Goal: Task Accomplishment & Management: Manage account settings

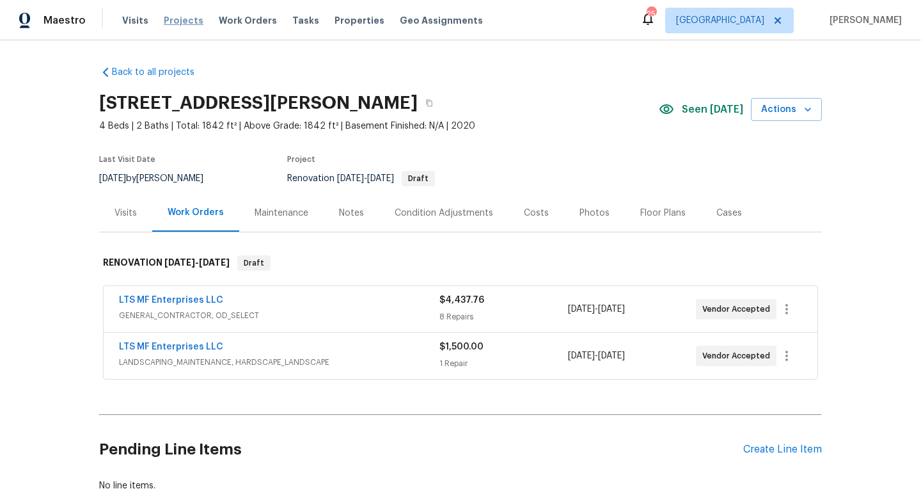
click at [182, 23] on span "Projects" at bounding box center [184, 20] width 40 height 13
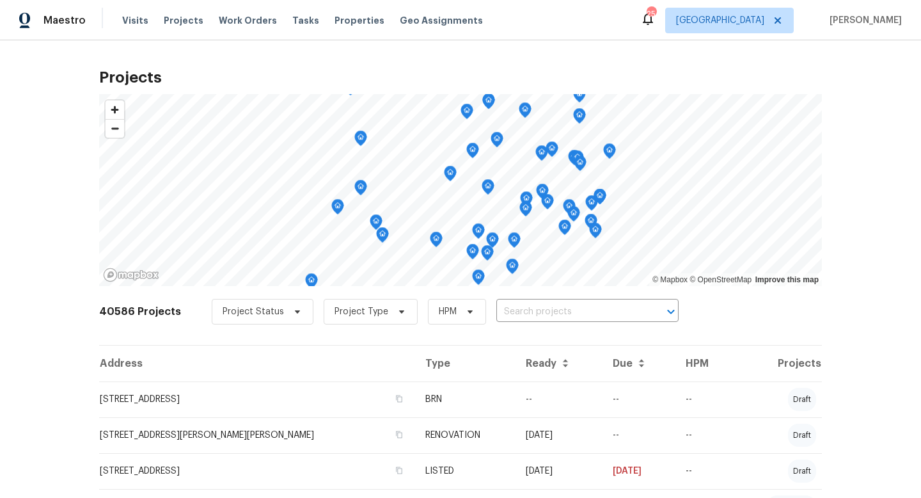
click at [530, 306] on input "text" at bounding box center [569, 312] width 146 height 20
type input "408 grana"
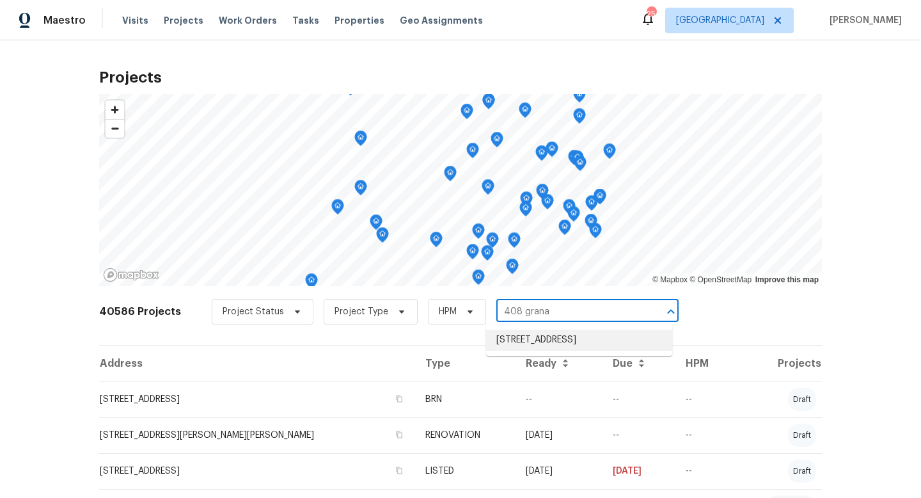
click at [535, 336] on li "408 Granada Calle Ct, Granbury, TX 76049" at bounding box center [579, 339] width 186 height 21
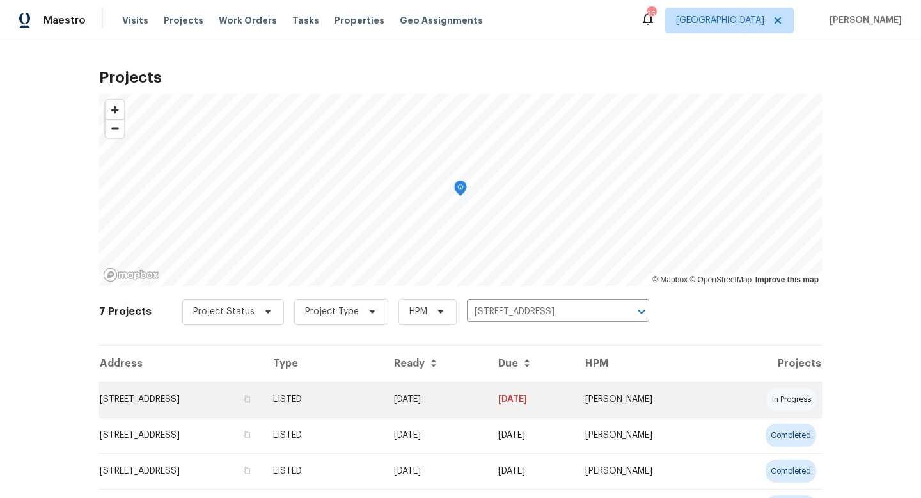
click at [384, 412] on td "LISTED" at bounding box center [323, 399] width 121 height 36
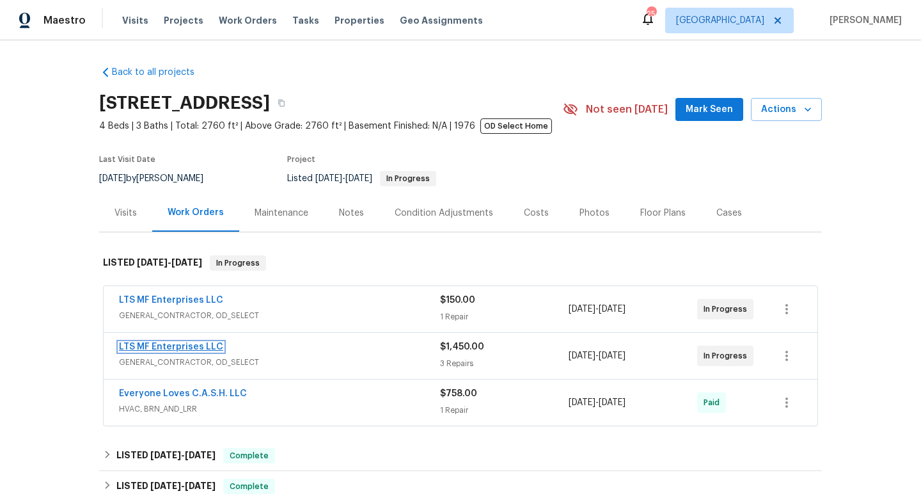
click at [213, 347] on link "LTS MF Enterprises LLC" at bounding box center [171, 346] width 104 height 9
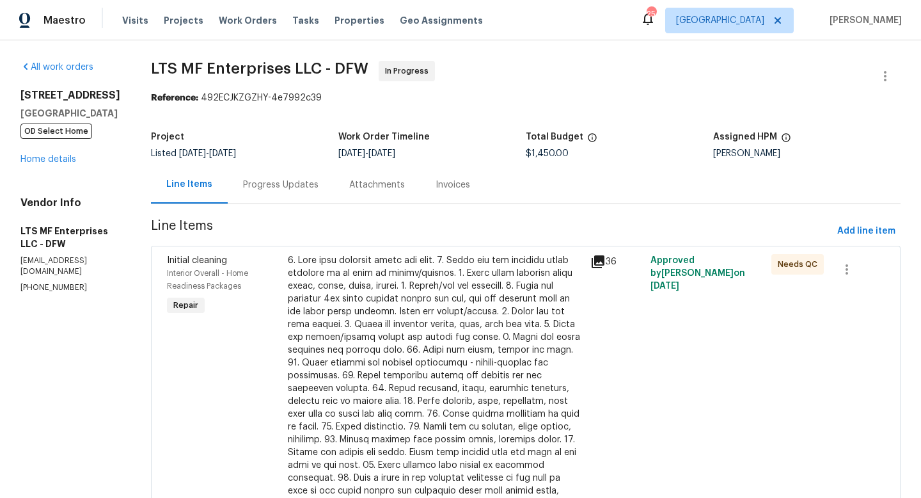
scroll to position [263, 0]
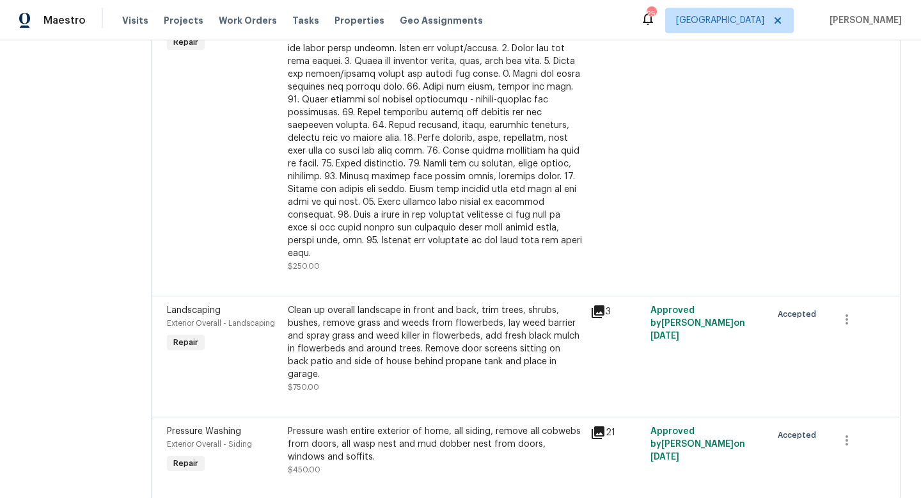
click at [378, 326] on div "Clean up overall landscape in front and back, trim trees, shrubs, bushes, remov…" at bounding box center [435, 342] width 295 height 77
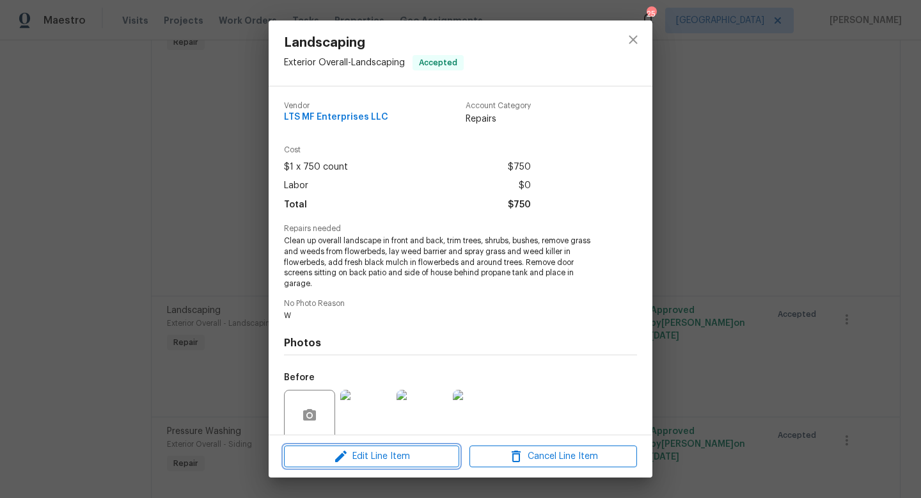
click at [384, 465] on button "Edit Line Item" at bounding box center [371, 456] width 175 height 22
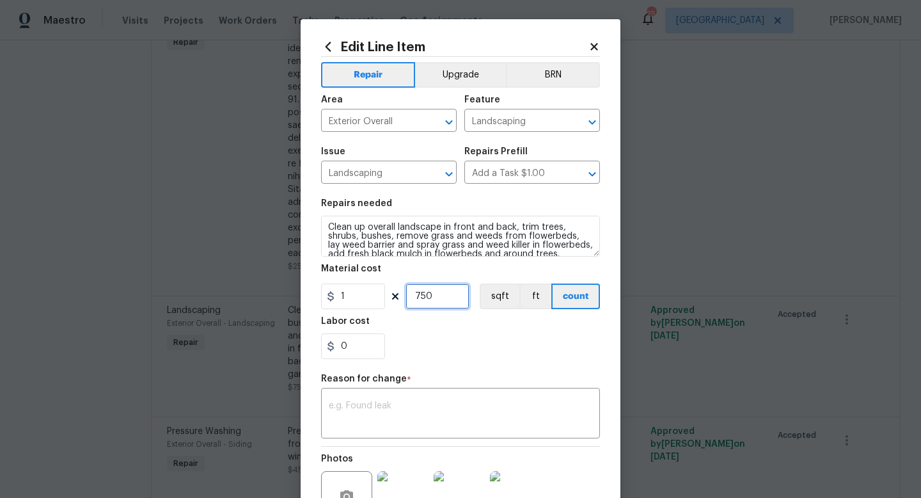
click at [441, 301] on input "750" at bounding box center [438, 296] width 64 height 26
type input "2400"
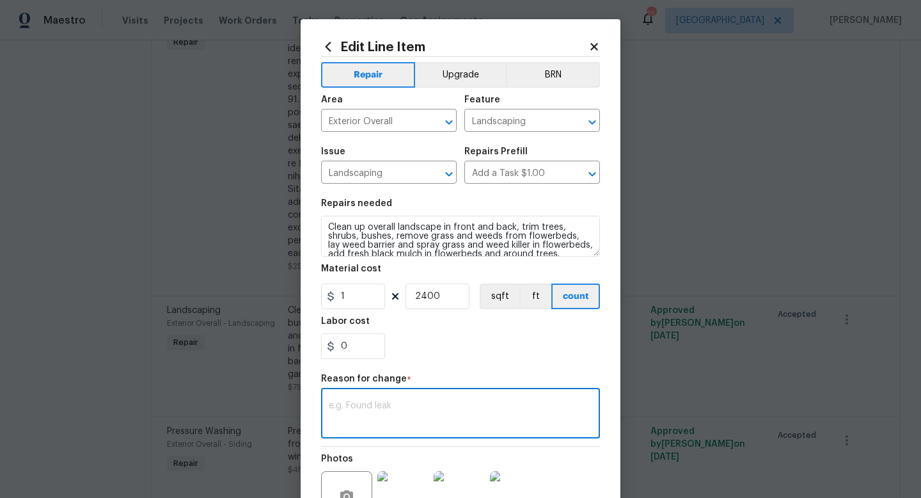
click at [407, 407] on textarea at bounding box center [461, 414] width 264 height 27
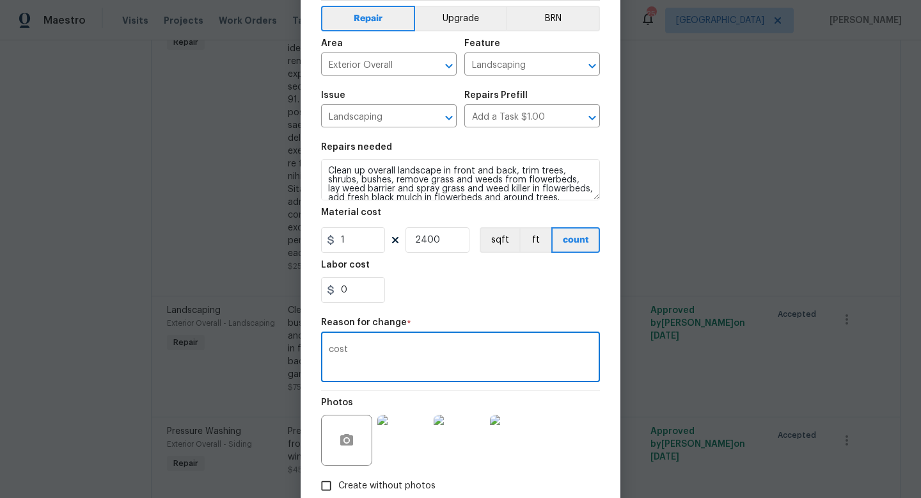
scroll to position [133, 0]
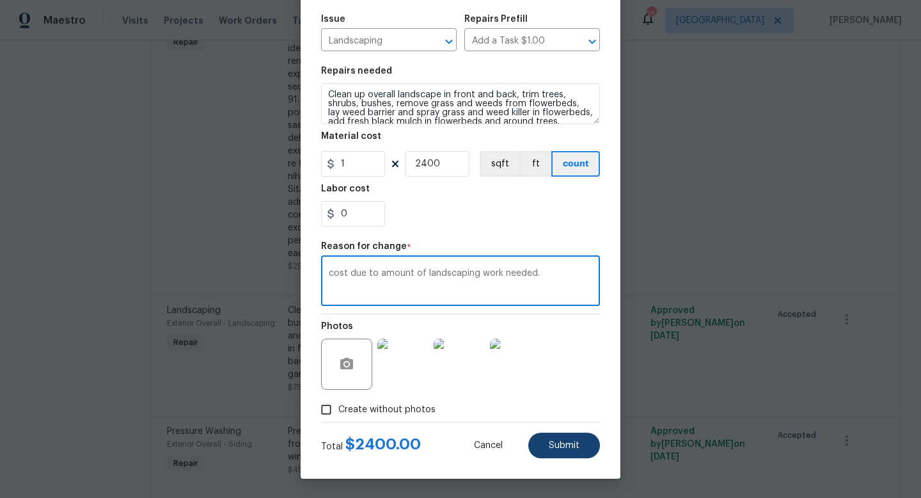
type textarea "cost due to amount of landscaping work needed."
click at [565, 450] on button "Submit" at bounding box center [564, 445] width 72 height 26
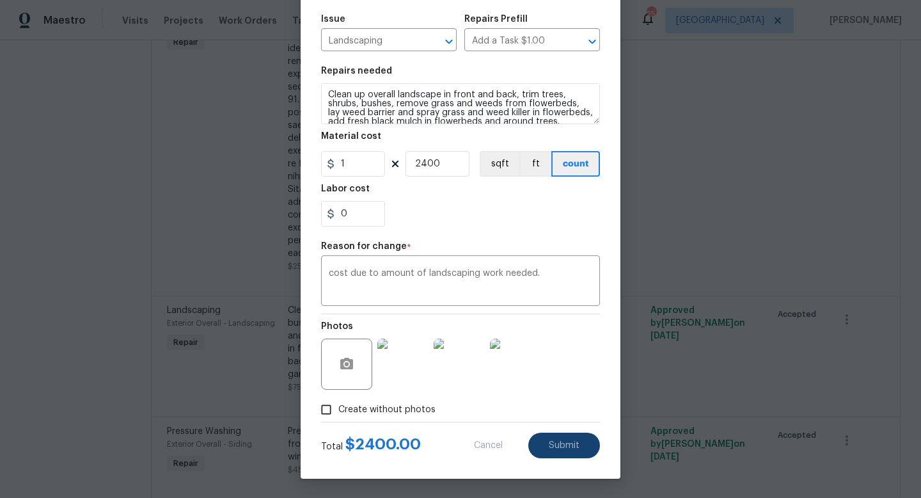
type input "750"
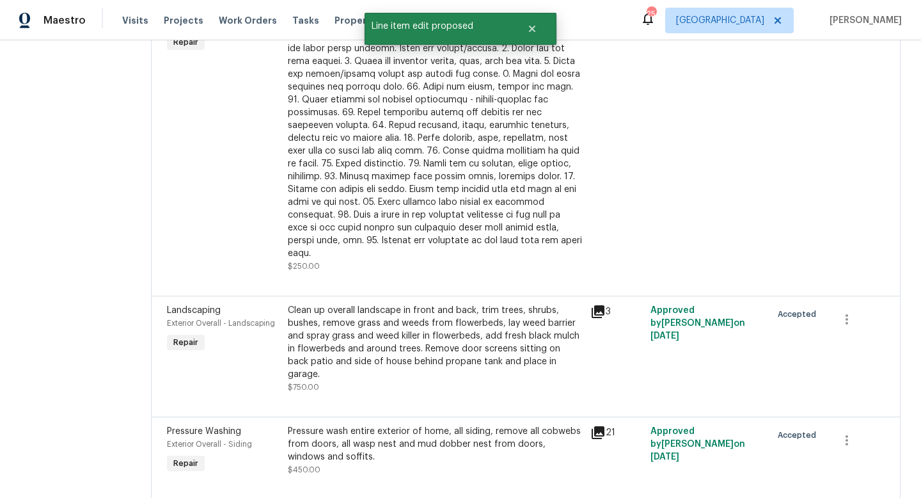
scroll to position [0, 0]
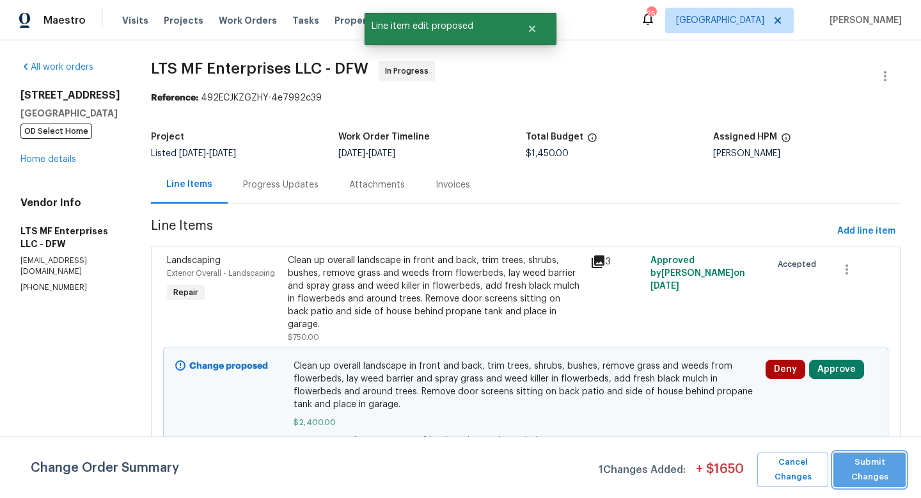
click at [851, 466] on span "Submit Changes" at bounding box center [869, 469] width 59 height 29
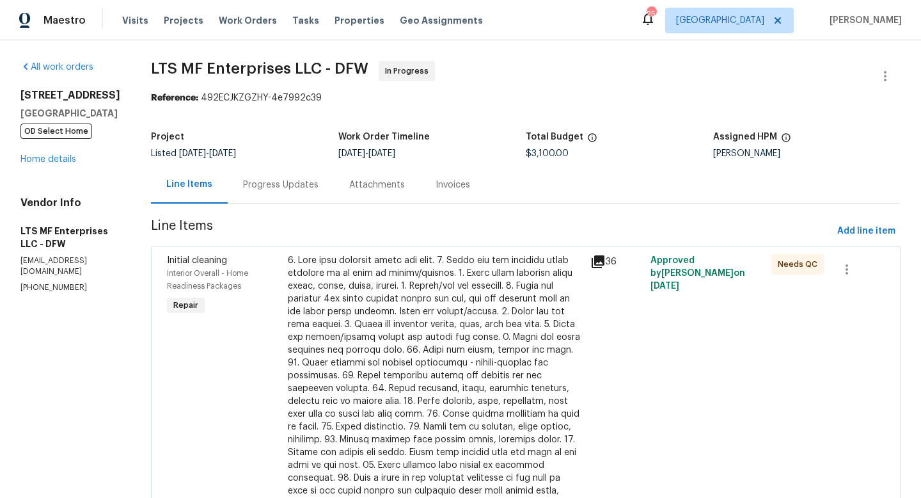
click at [38, 166] on div "408 Granada Calle Ct Granbury, TX 76049 OD Select Home Home details" at bounding box center [70, 127] width 100 height 77
click at [38, 164] on link "Home details" at bounding box center [48, 159] width 56 height 9
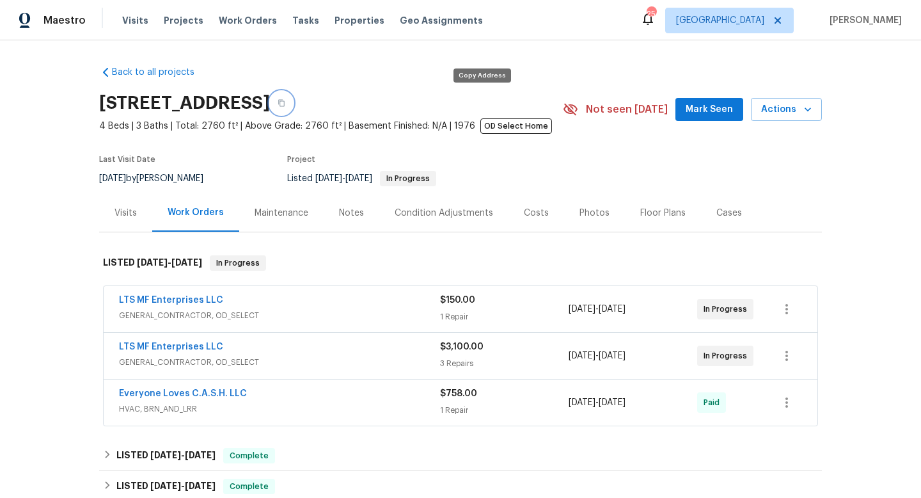
click at [285, 103] on icon "button" at bounding box center [282, 103] width 8 height 8
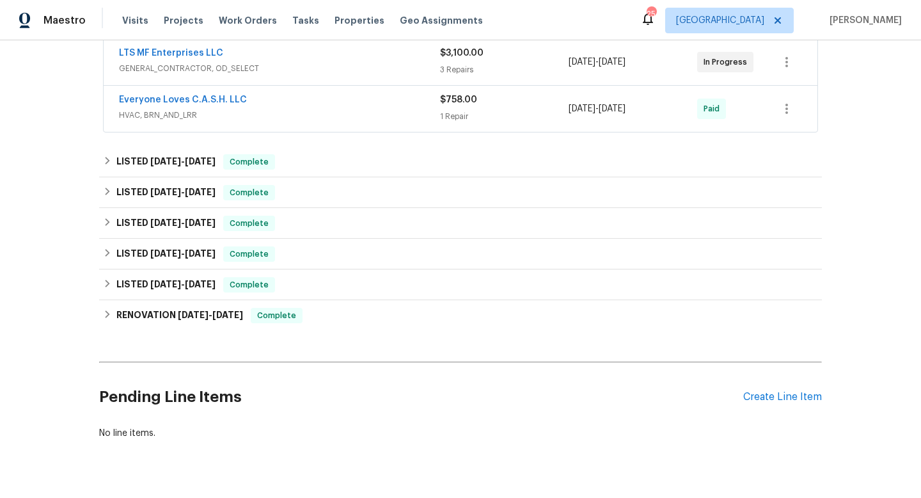
scroll to position [295, 0]
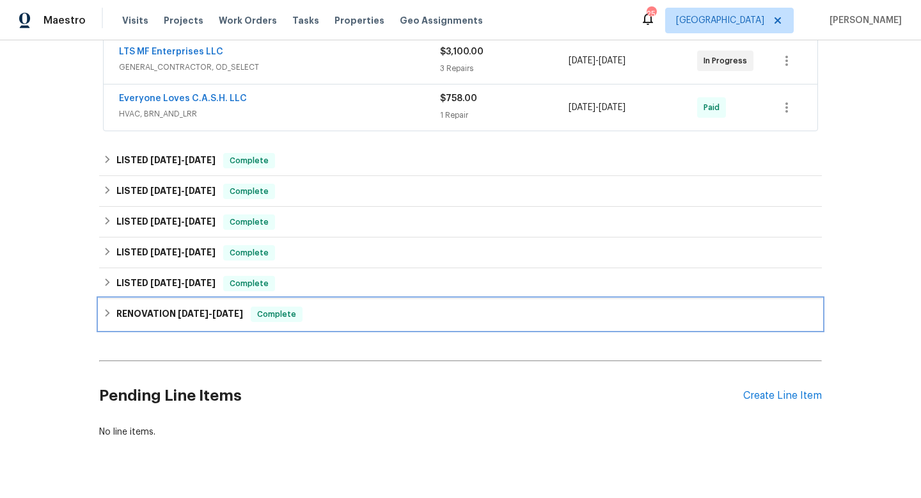
click at [189, 310] on span "8/7/23" at bounding box center [193, 313] width 31 height 9
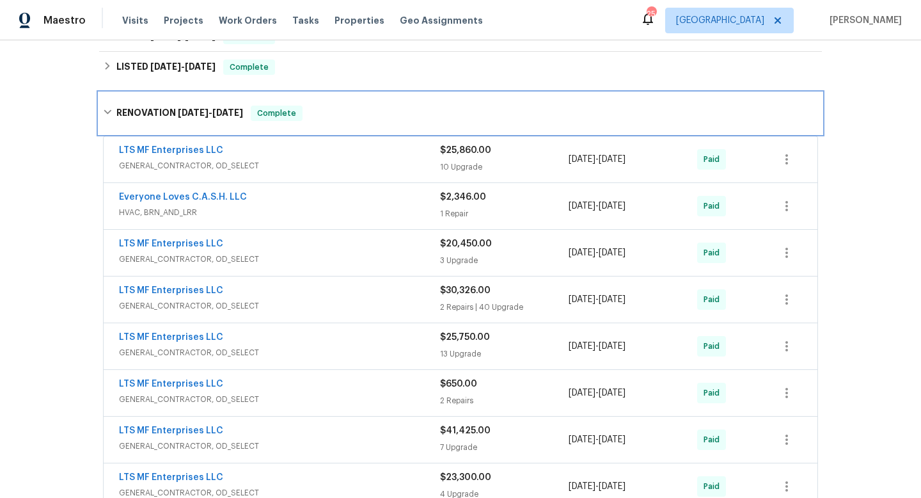
scroll to position [515, 0]
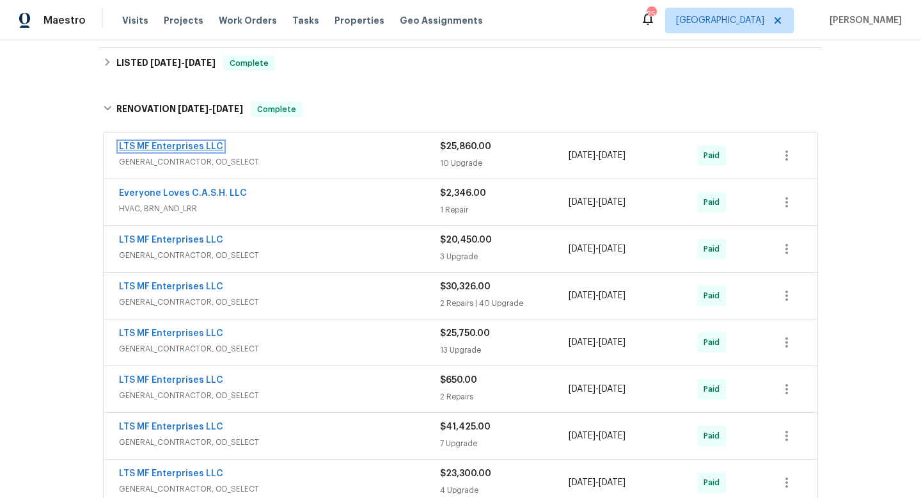
click at [179, 148] on link "LTS MF Enterprises LLC" at bounding box center [171, 146] width 104 height 9
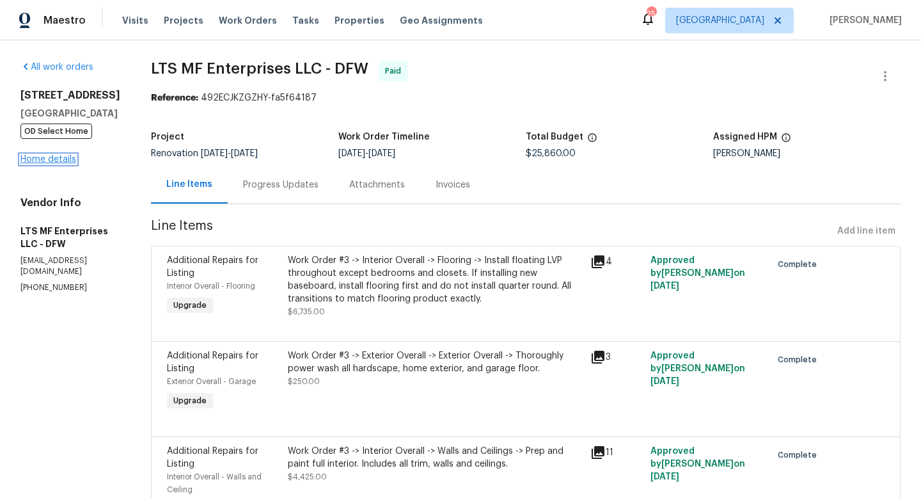
click at [68, 164] on link "Home details" at bounding box center [48, 159] width 56 height 9
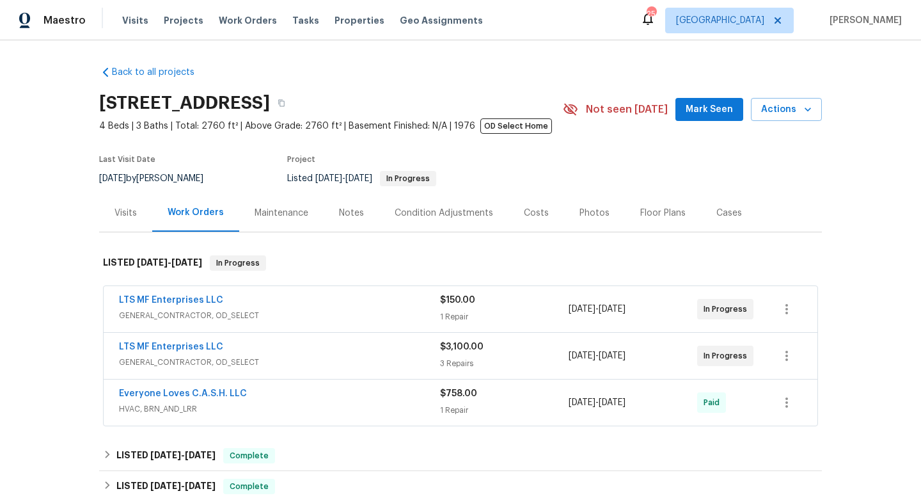
scroll to position [322, 0]
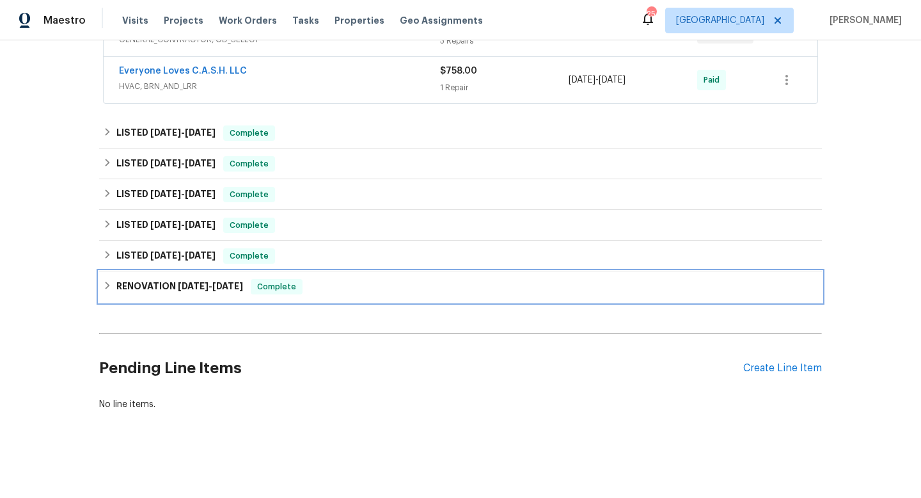
click at [156, 287] on h6 "RENOVATION 8/7/23 - 1/1/24" at bounding box center [179, 286] width 127 height 15
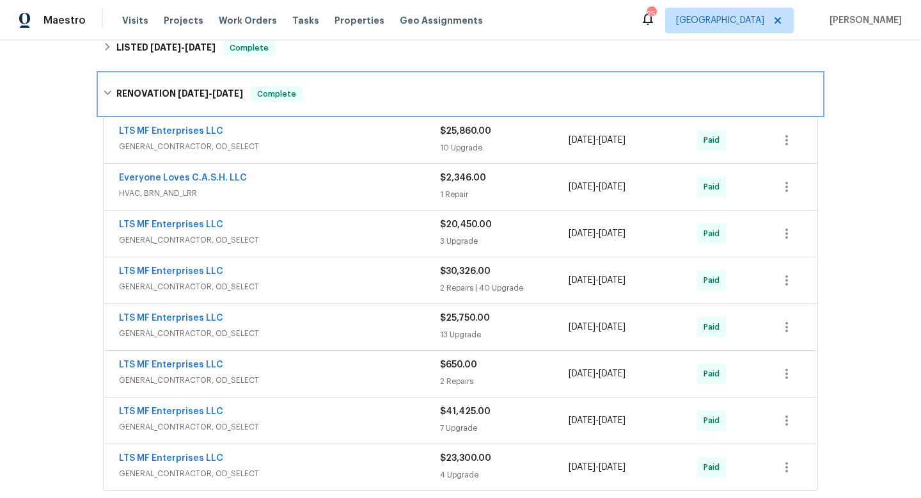
scroll to position [569, 0]
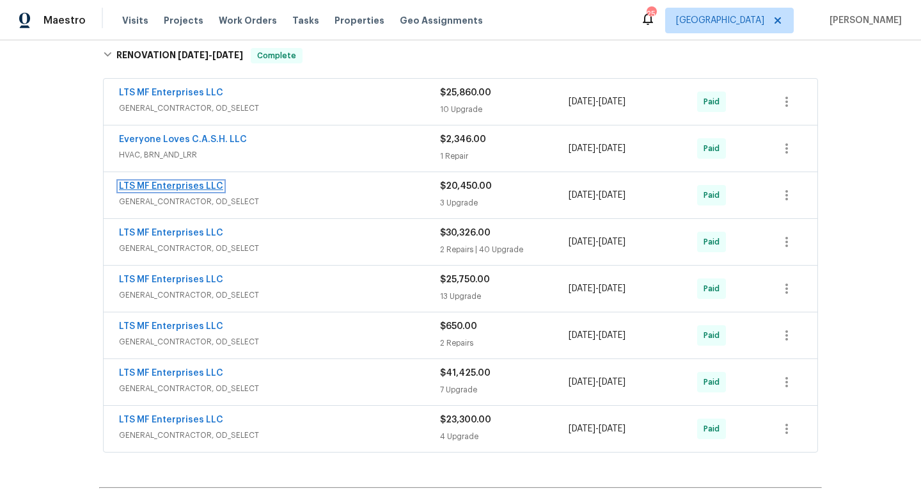
click at [194, 184] on link "LTS MF Enterprises LLC" at bounding box center [171, 186] width 104 height 9
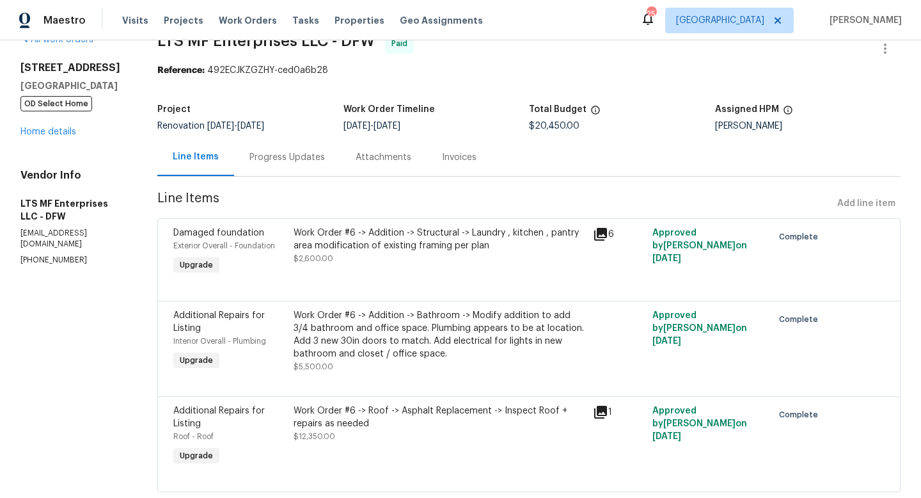
scroll to position [58, 0]
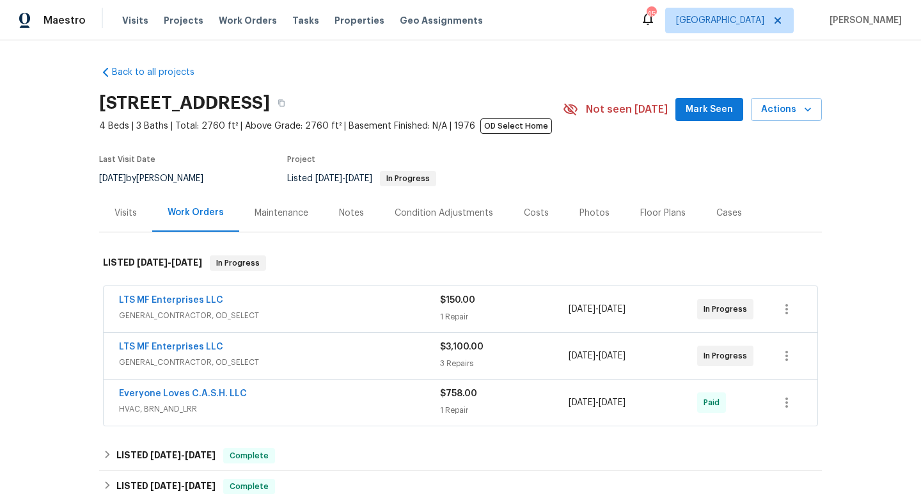
scroll to position [322, 0]
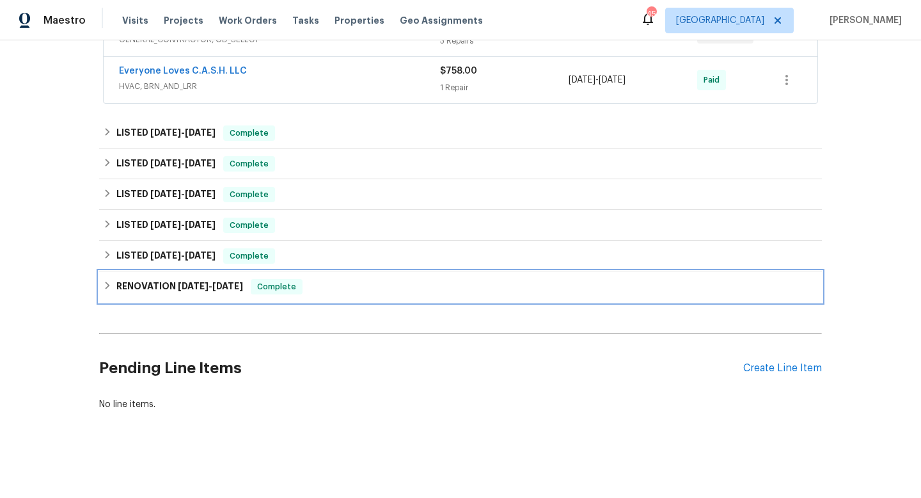
click at [185, 285] on span "[DATE]" at bounding box center [193, 285] width 31 height 9
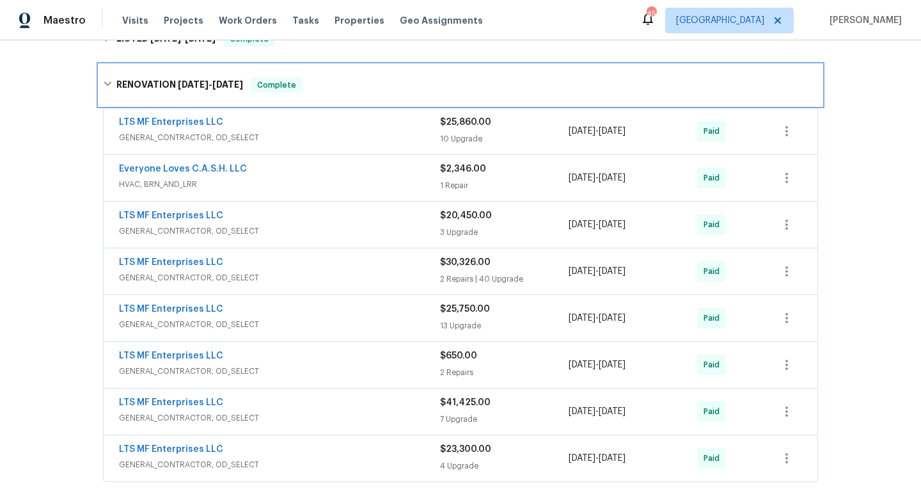
scroll to position [547, 0]
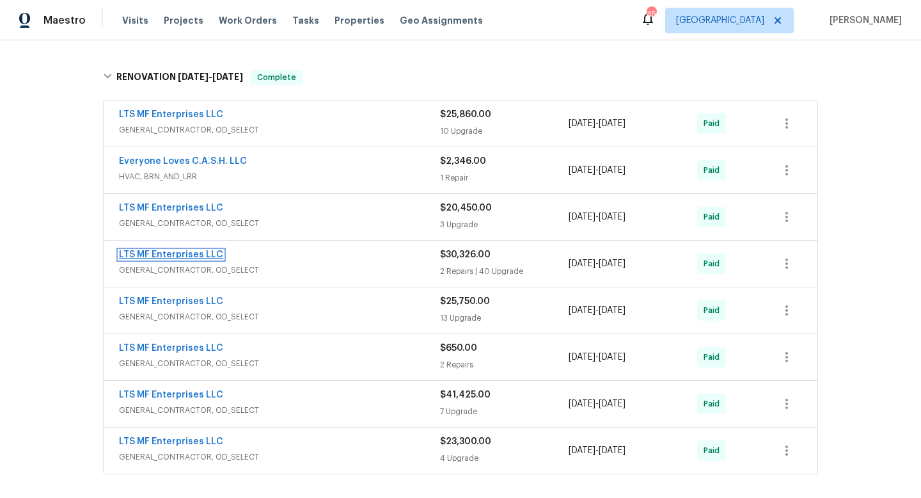
click at [180, 255] on link "LTS MF Enterprises LLC" at bounding box center [171, 254] width 104 height 9
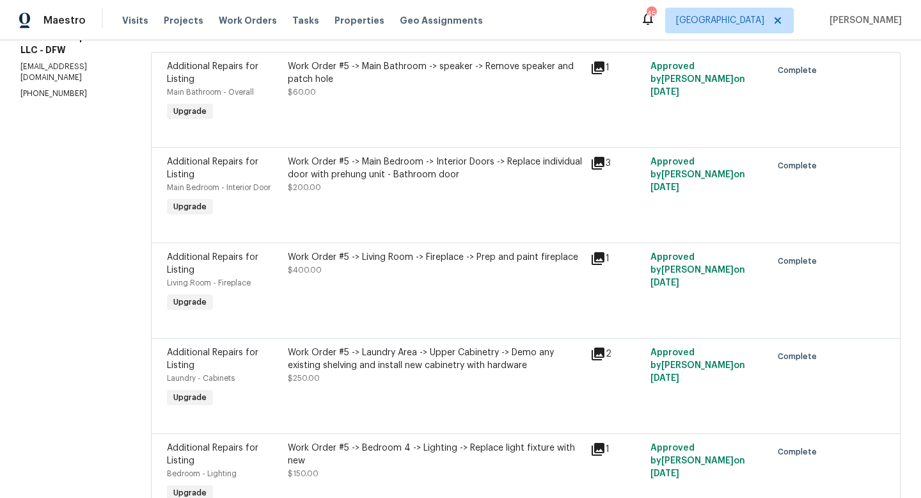
scroll to position [210, 0]
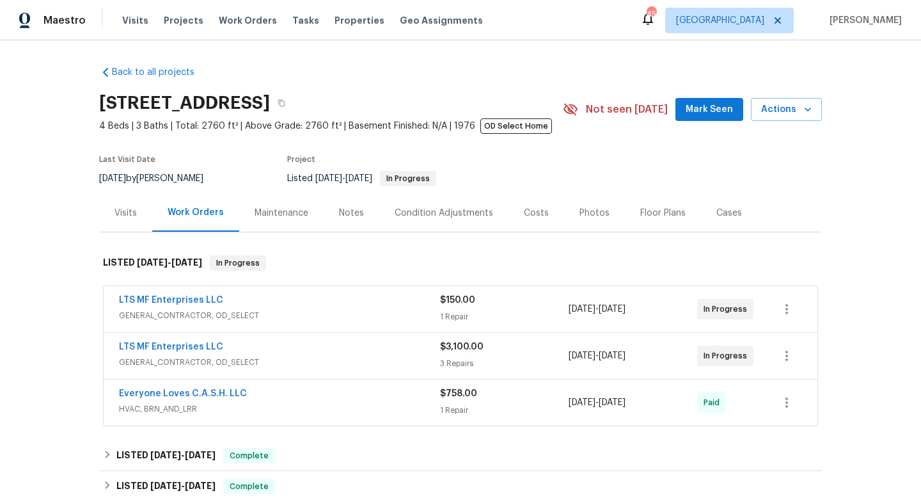
scroll to position [322, 0]
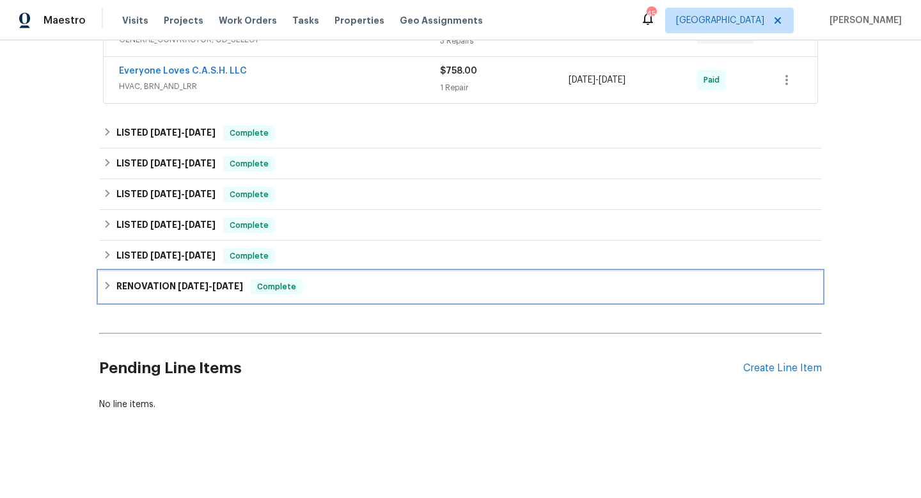
click at [156, 286] on h6 "RENOVATION 8/7/23 - 1/1/24" at bounding box center [179, 286] width 127 height 15
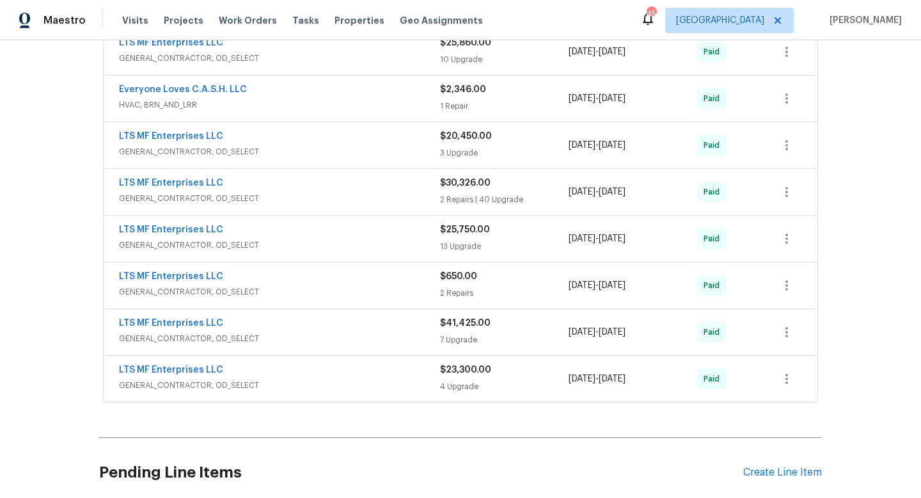
scroll to position [624, 0]
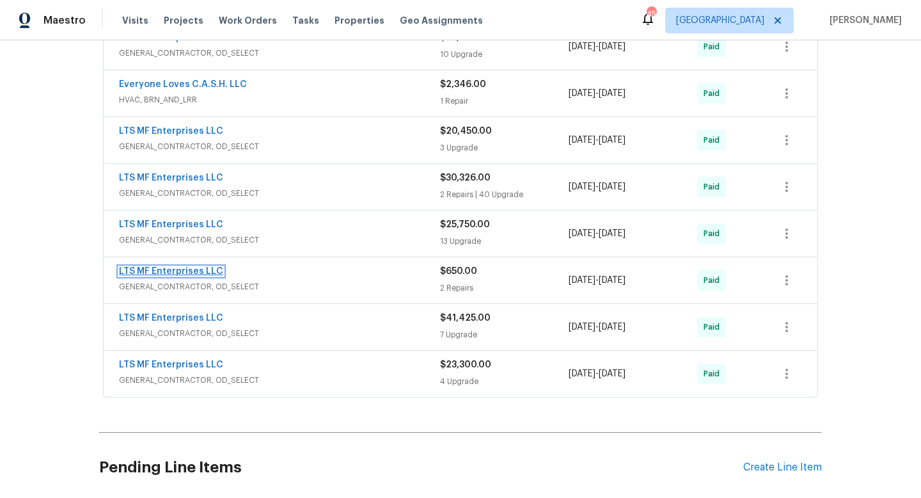
click at [188, 271] on link "LTS MF Enterprises LLC" at bounding box center [171, 271] width 104 height 9
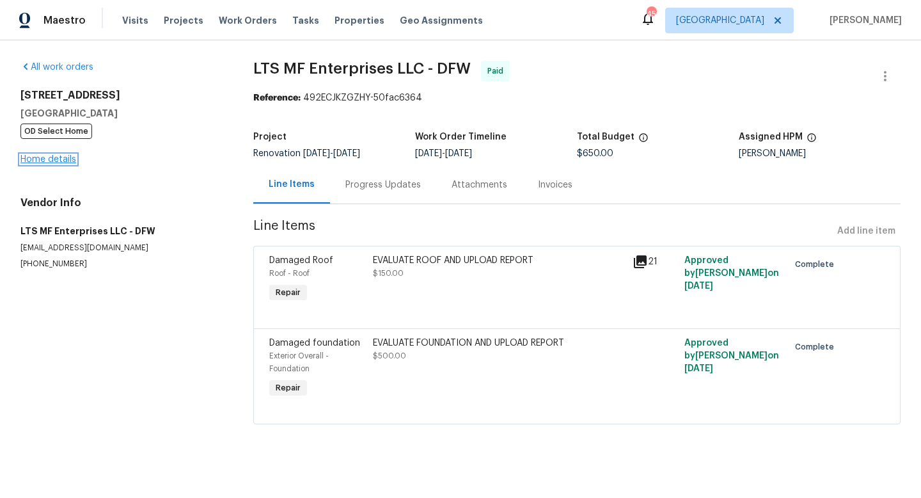
click at [53, 160] on link "Home details" at bounding box center [48, 159] width 56 height 9
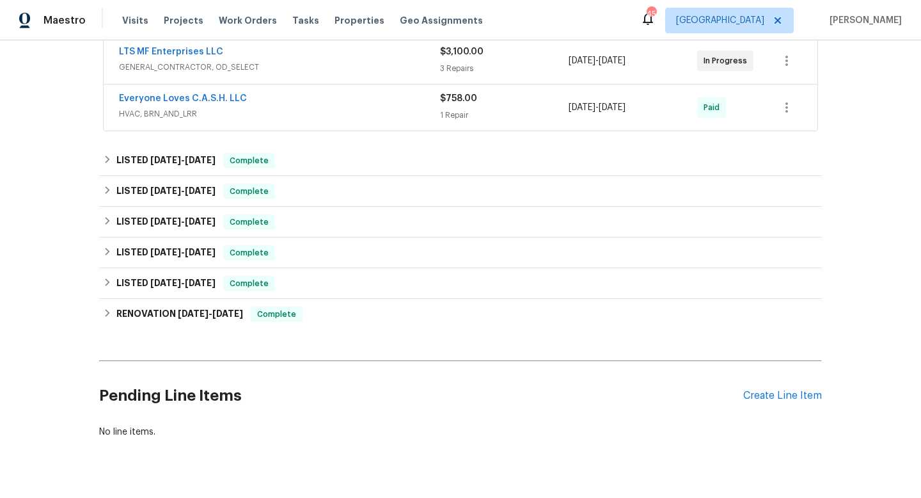
scroll to position [322, 0]
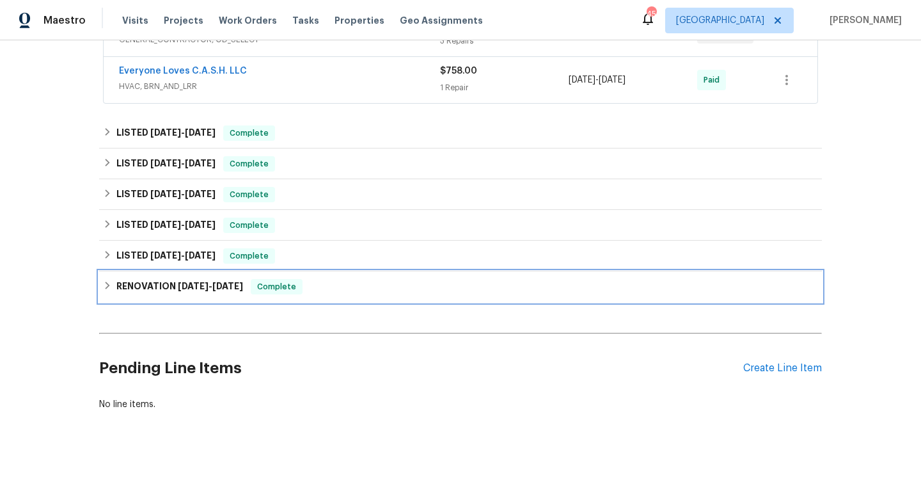
click at [178, 285] on span "[DATE]" at bounding box center [193, 285] width 31 height 9
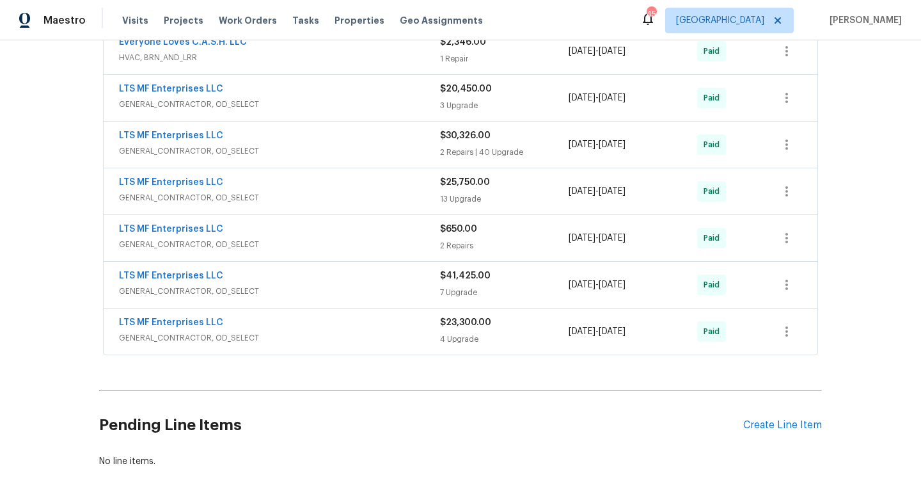
scroll to position [681, 0]
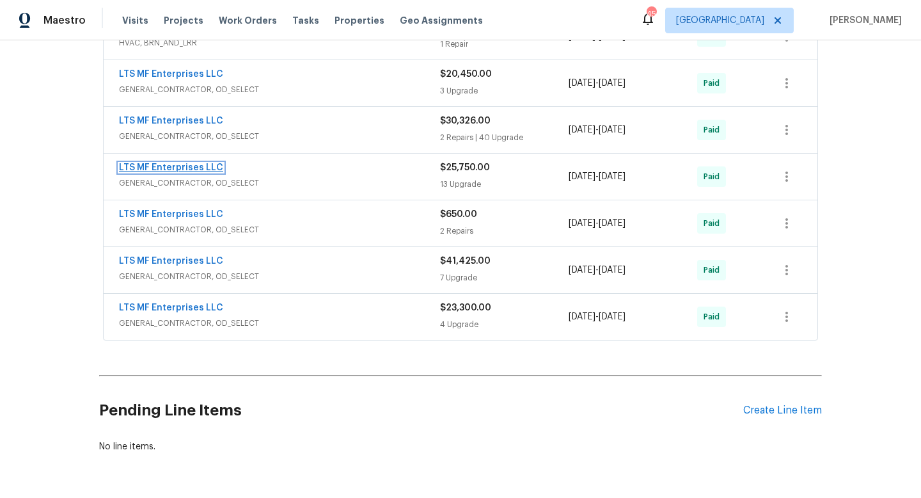
click at [183, 170] on link "LTS MF Enterprises LLC" at bounding box center [171, 167] width 104 height 9
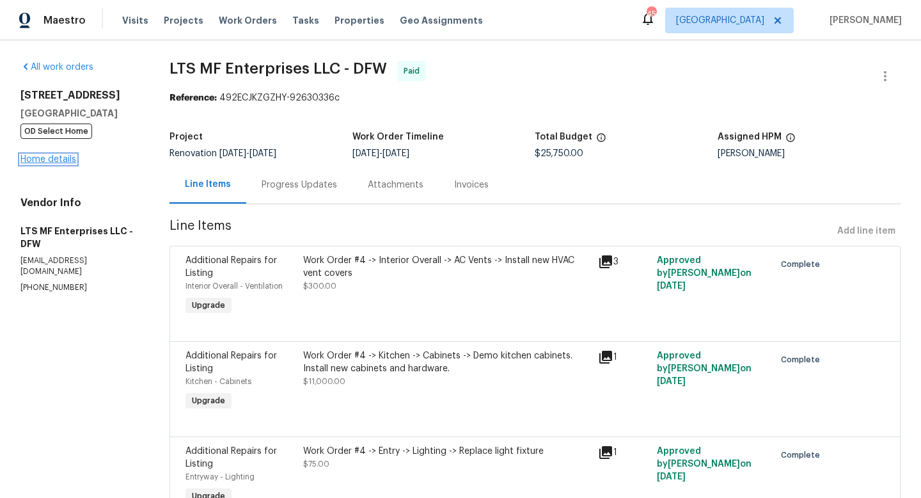
click at [58, 159] on link "Home details" at bounding box center [48, 159] width 56 height 9
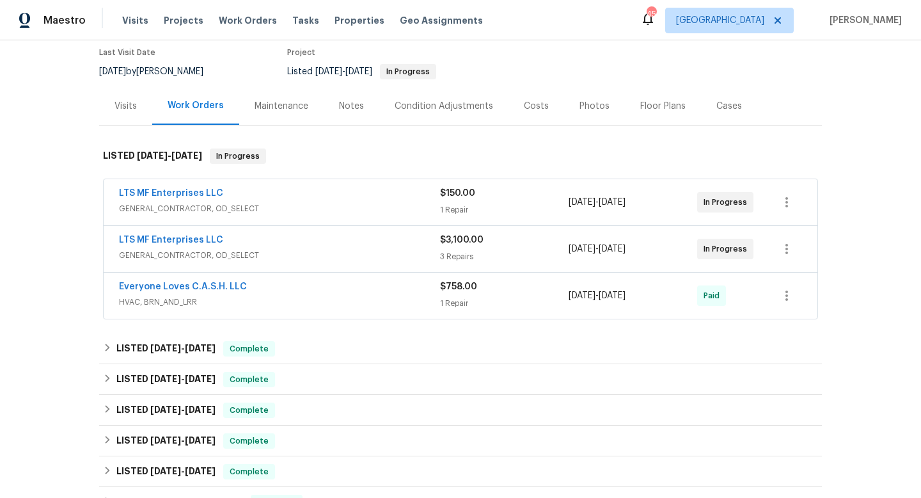
scroll to position [322, 0]
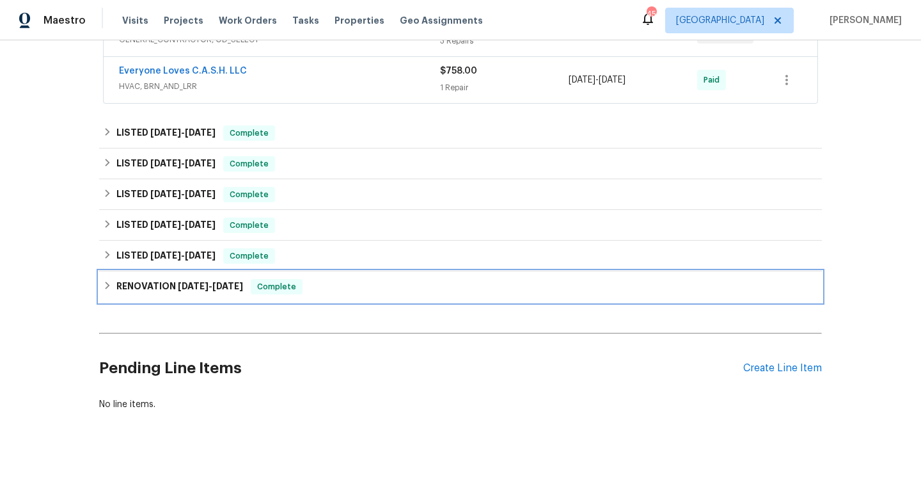
click at [193, 287] on span "[DATE]" at bounding box center [193, 285] width 31 height 9
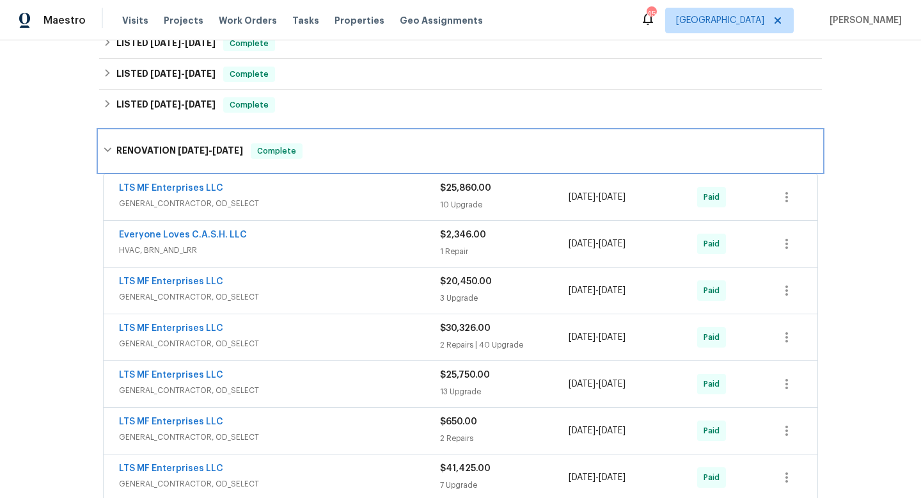
scroll to position [640, 0]
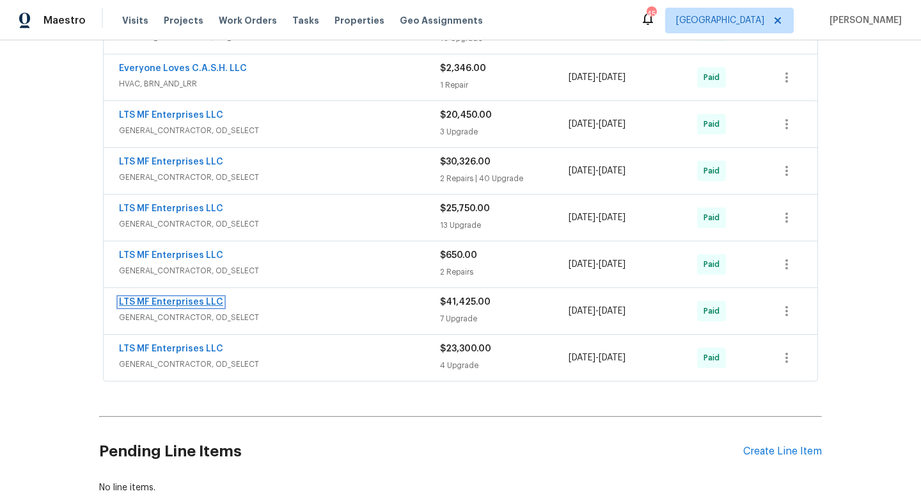
click at [200, 305] on link "LTS MF Enterprises LLC" at bounding box center [171, 301] width 104 height 9
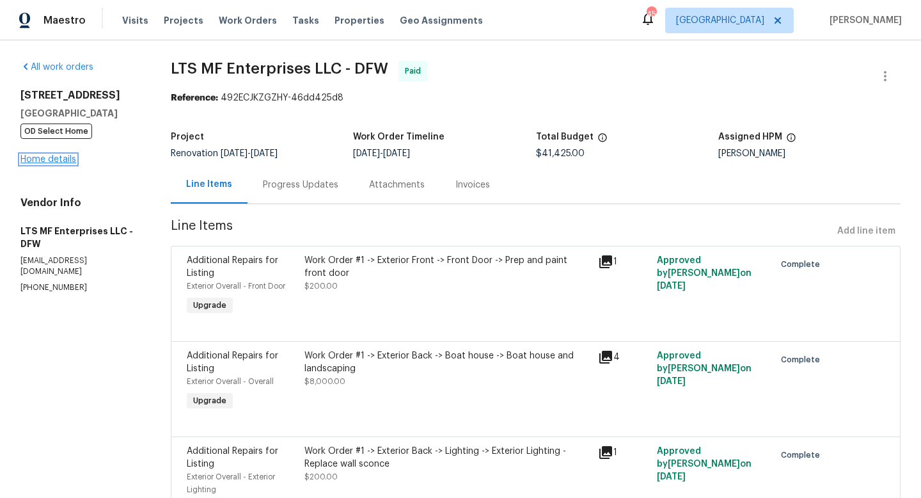
click at [59, 159] on link "Home details" at bounding box center [48, 159] width 56 height 9
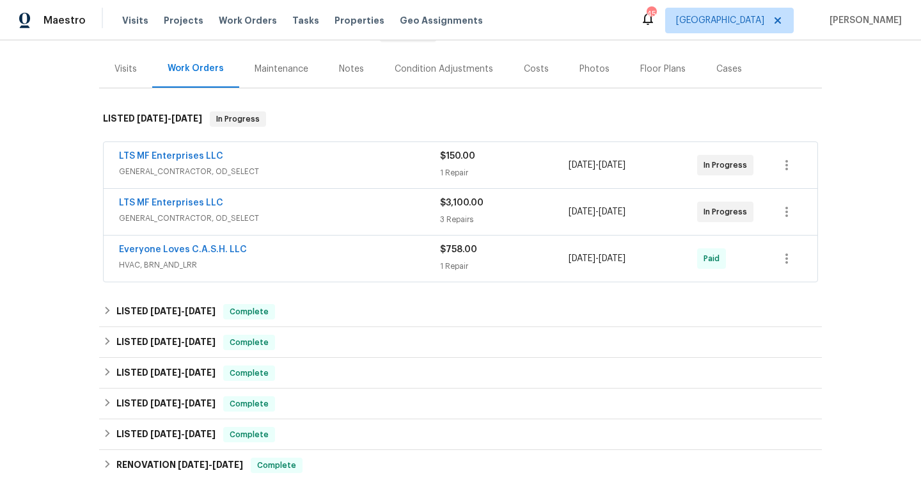
scroll to position [322, 0]
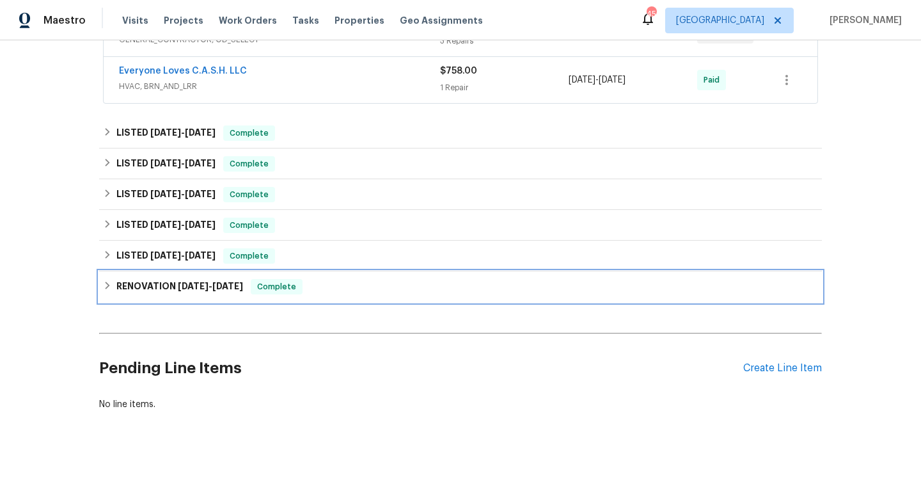
click at [170, 289] on h6 "RENOVATION 8/7/23 - 1/1/24" at bounding box center [179, 286] width 127 height 15
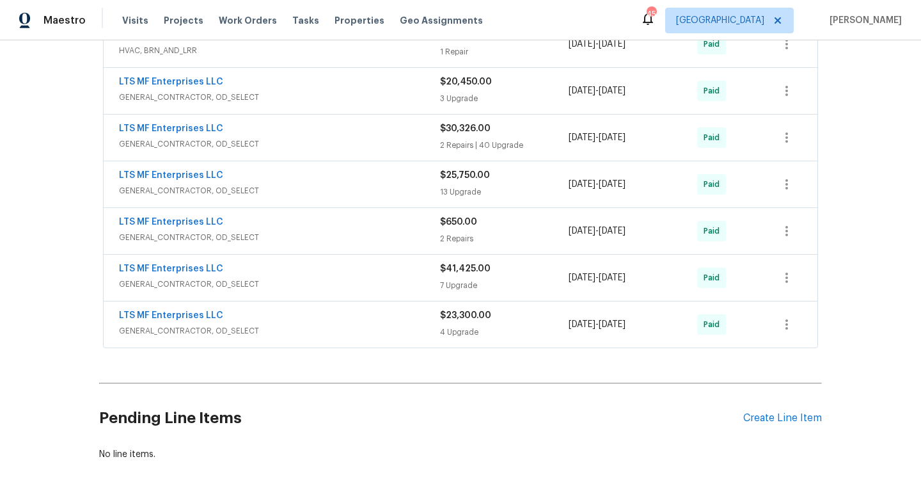
scroll to position [723, 0]
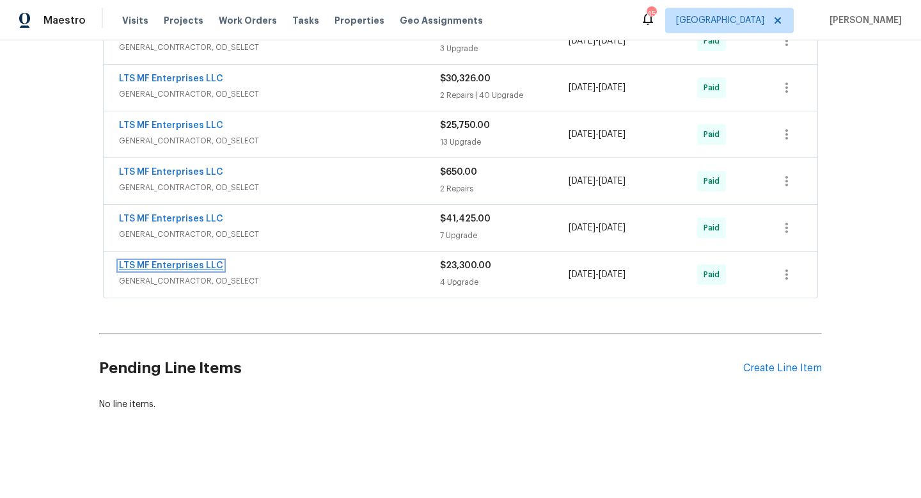
click at [192, 267] on link "LTS MF Enterprises LLC" at bounding box center [171, 265] width 104 height 9
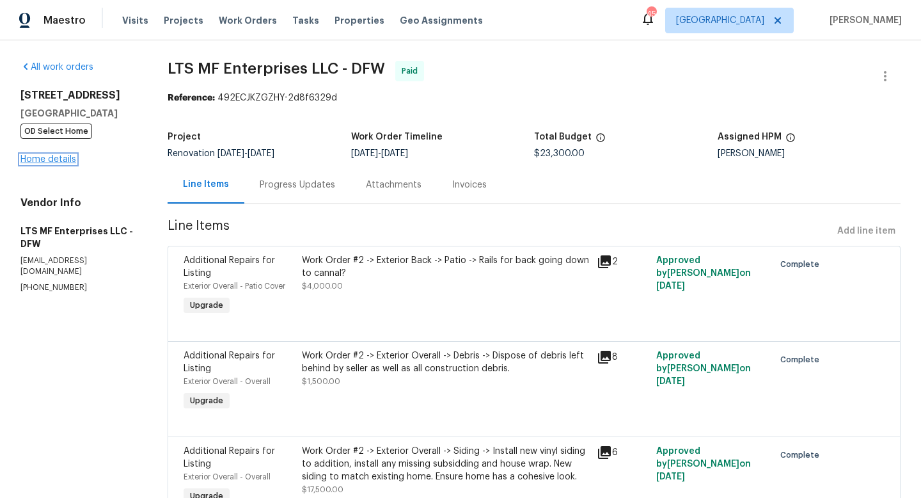
click at [55, 158] on link "Home details" at bounding box center [48, 159] width 56 height 9
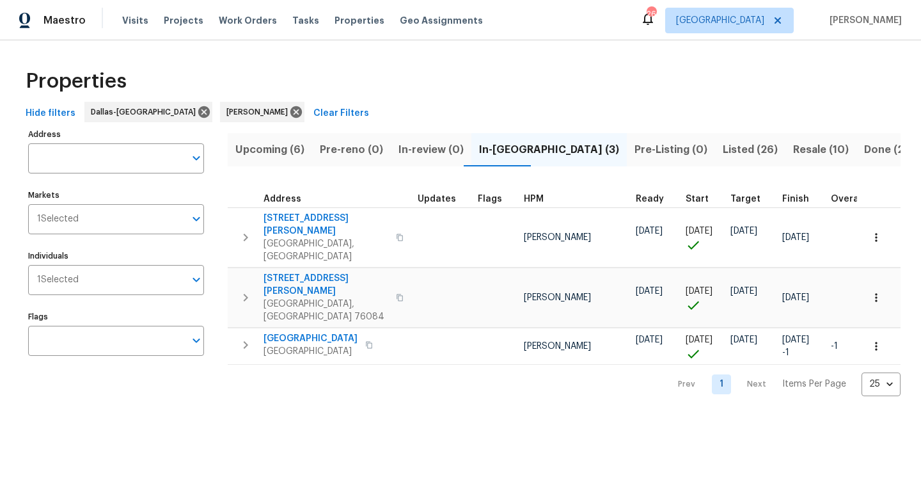
click at [723, 146] on span "Listed (26)" at bounding box center [750, 150] width 55 height 18
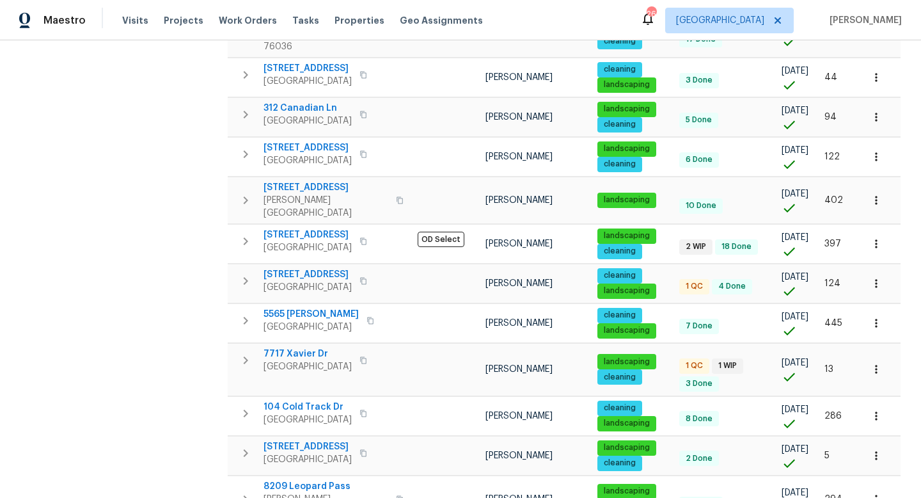
scroll to position [512, 0]
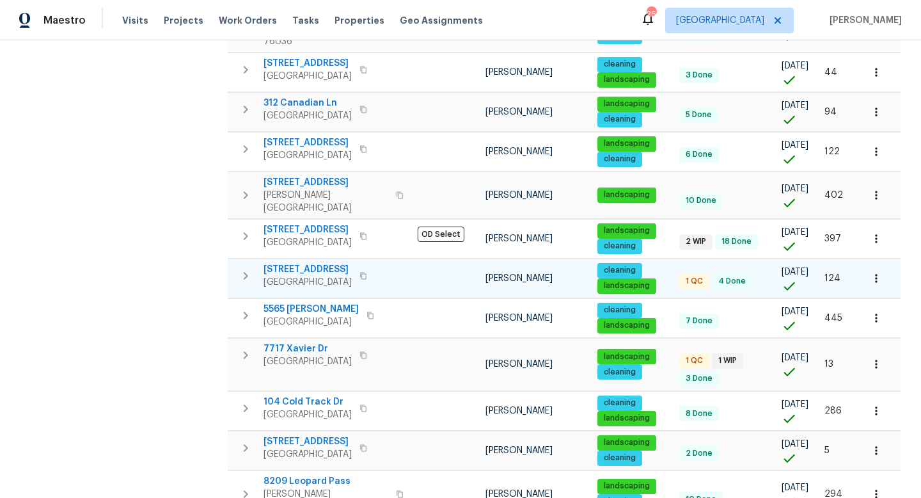
click at [324, 263] on span "7306 Kingswood Cir" at bounding box center [308, 269] width 88 height 13
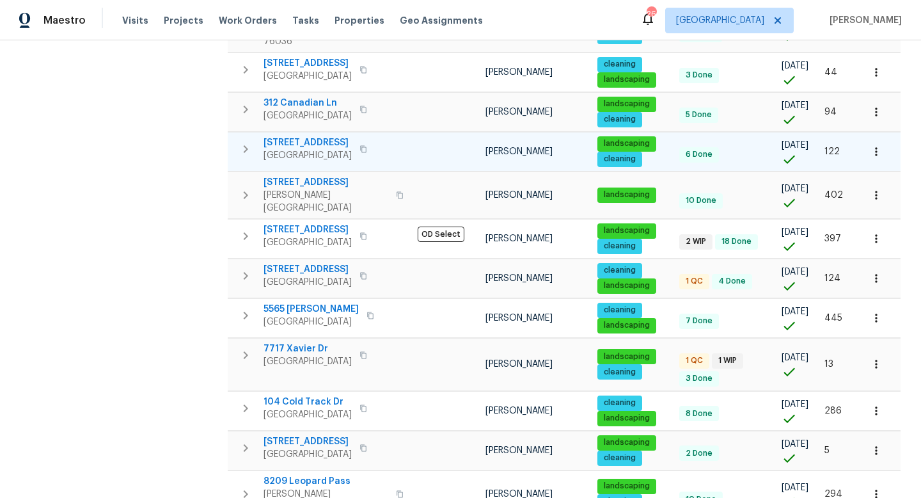
scroll to position [0, 0]
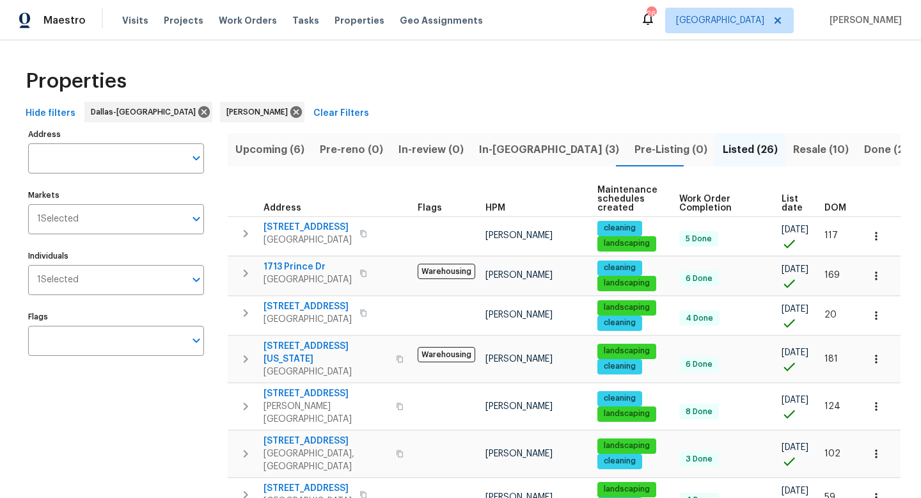
click at [498, 148] on span "In-reno (3)" at bounding box center [549, 150] width 140 height 18
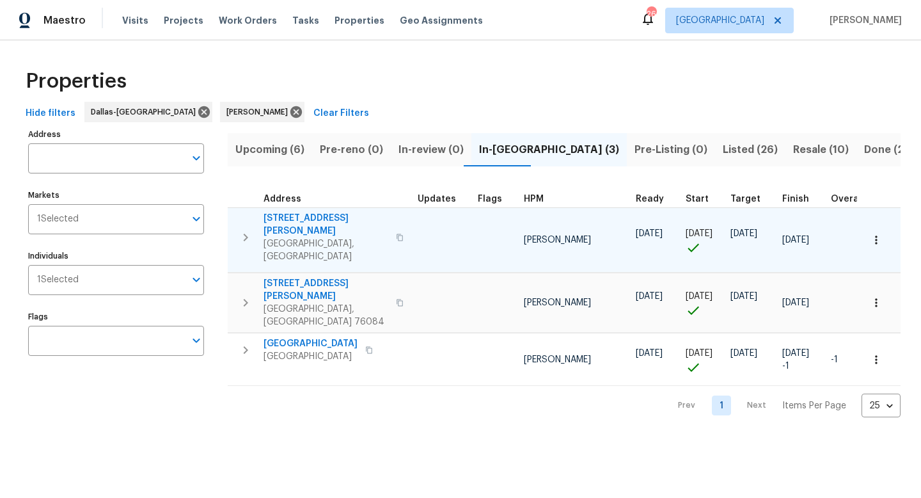
click at [299, 219] on span "364 Bonita St" at bounding box center [326, 225] width 125 height 26
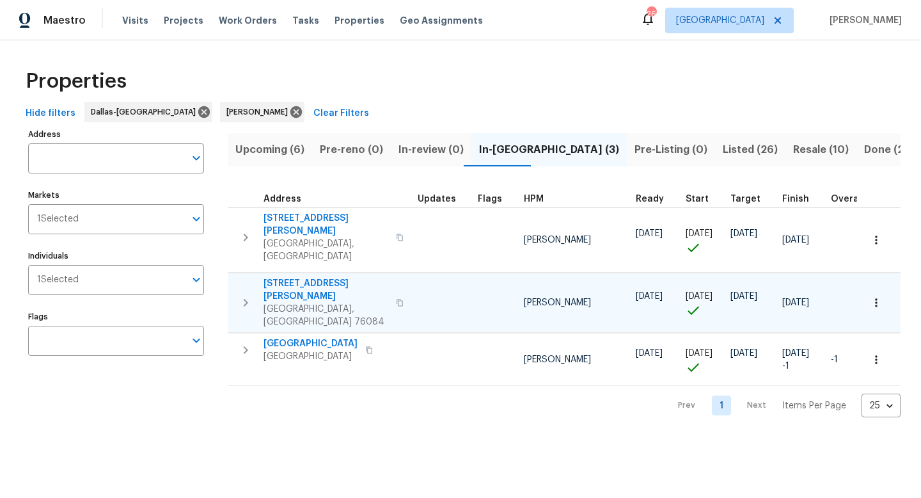
click at [327, 277] on span "124 Crockett Way" at bounding box center [326, 290] width 125 height 26
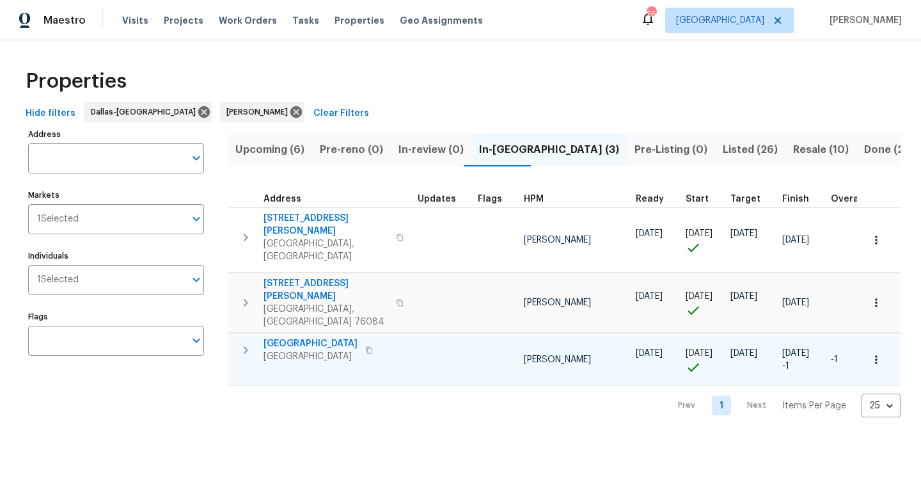
click at [329, 337] on span "9318 Monticello Dr" at bounding box center [311, 343] width 94 height 13
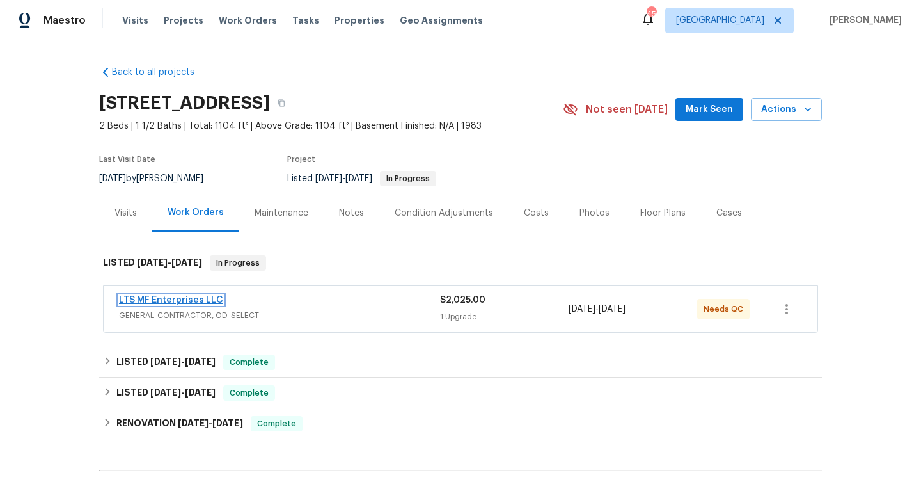
click at [202, 299] on link "LTS MF Enterprises LLC" at bounding box center [171, 300] width 104 height 9
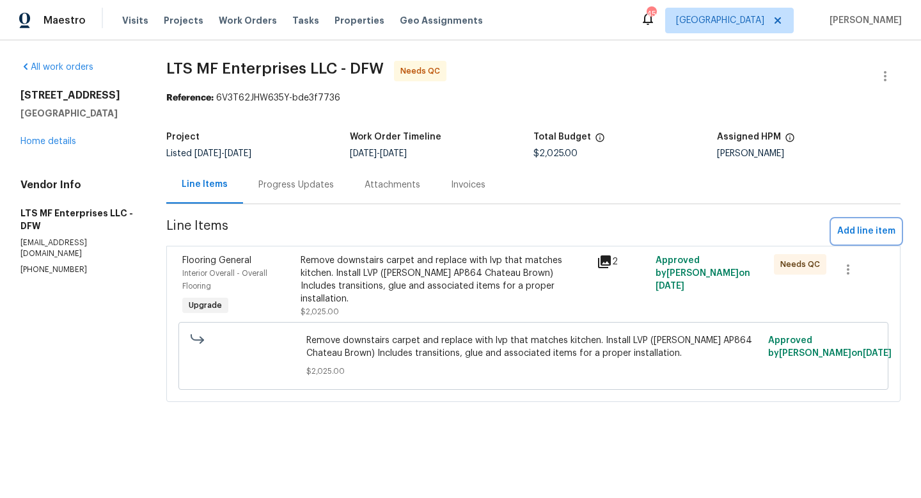
click at [865, 230] on span "Add line item" at bounding box center [866, 231] width 58 height 16
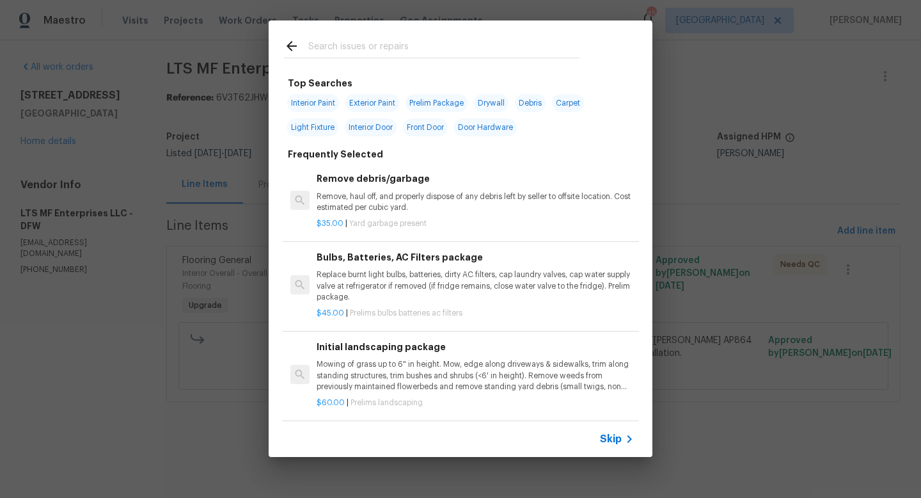
click at [626, 432] on icon at bounding box center [629, 438] width 15 height 15
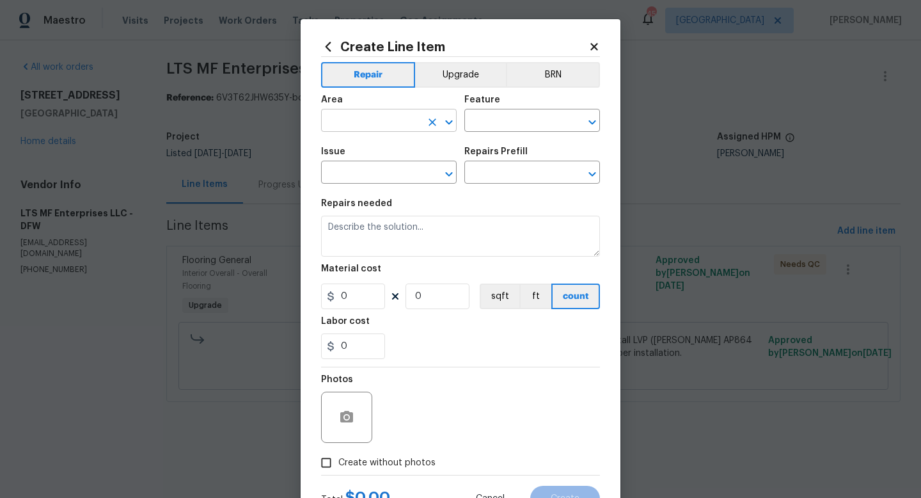
click at [367, 124] on input "text" at bounding box center [371, 122] width 100 height 20
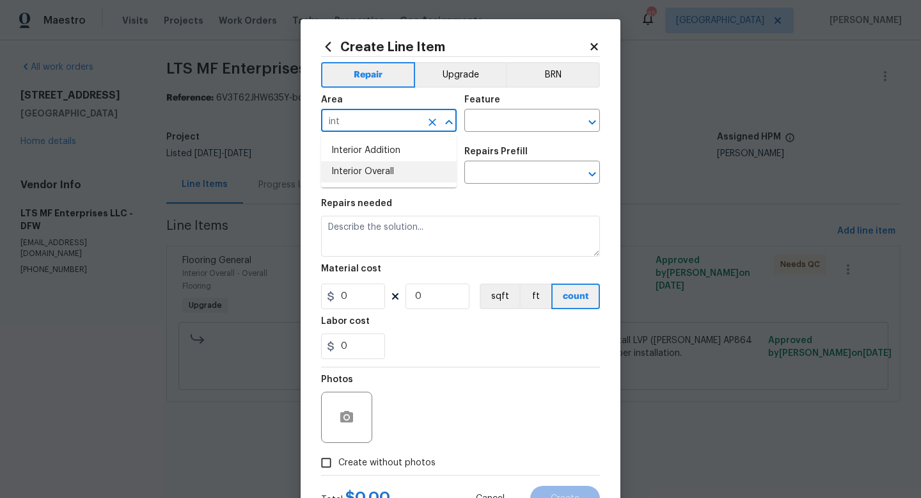
click at [373, 175] on li "Interior Overall" at bounding box center [389, 171] width 136 height 21
type input "Interior Overall"
click at [481, 124] on input "text" at bounding box center [514, 122] width 100 height 20
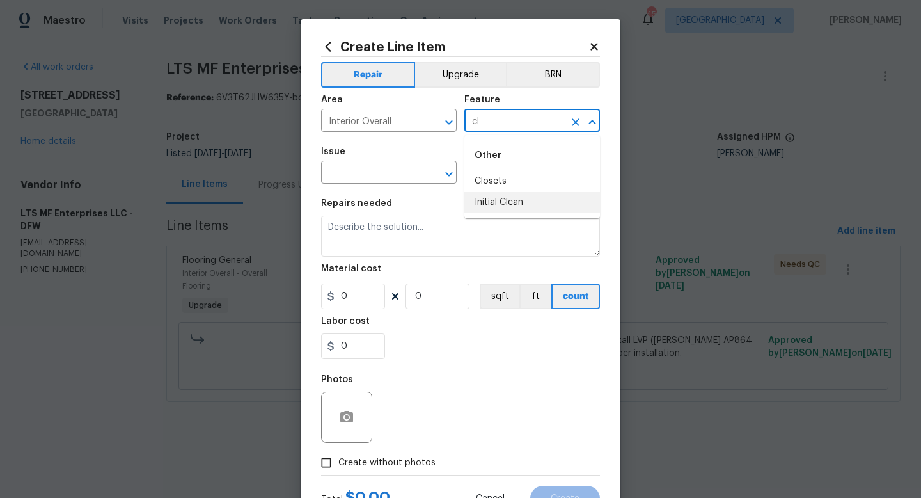
click at [489, 207] on li "Initial Clean" at bounding box center [532, 202] width 136 height 21
type input "Initial Clean"
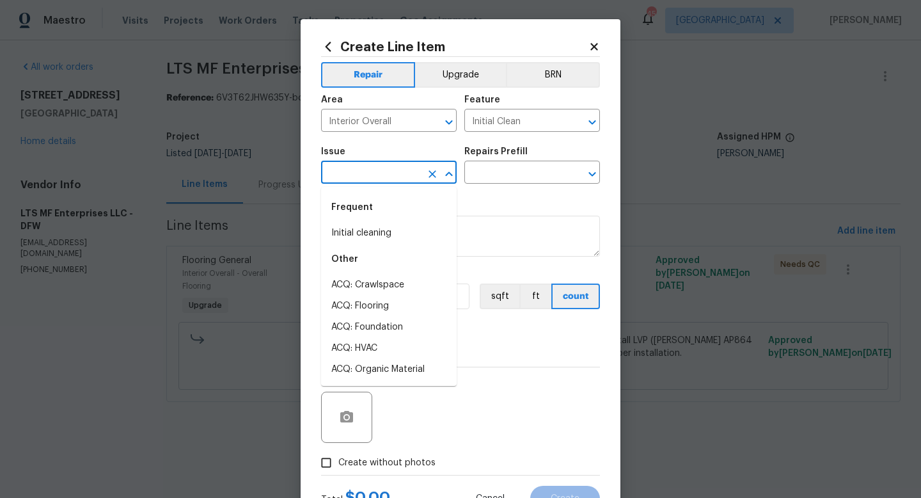
click at [387, 169] on input "text" at bounding box center [371, 174] width 100 height 20
click at [378, 230] on li "Initial cleaning" at bounding box center [389, 233] width 136 height 21
type input "Initial cleaning"
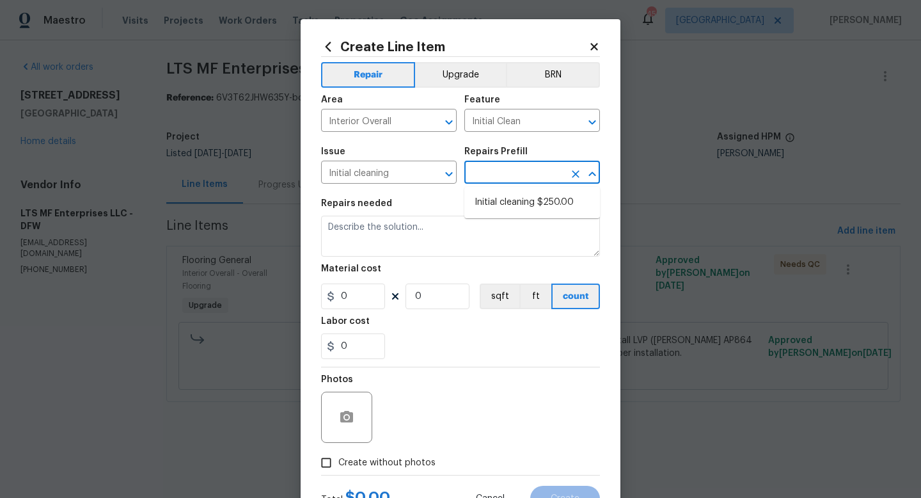
click at [480, 177] on input "text" at bounding box center [514, 174] width 100 height 20
click at [487, 202] on li "Initial cleaning $250.00" at bounding box center [532, 202] width 136 height 21
type input "Home Readiness Packages"
type input "Initial cleaning $250.00"
type textarea "1. Wipe down exterior doors and trim. 2. Clean out all exterior light fixtures …"
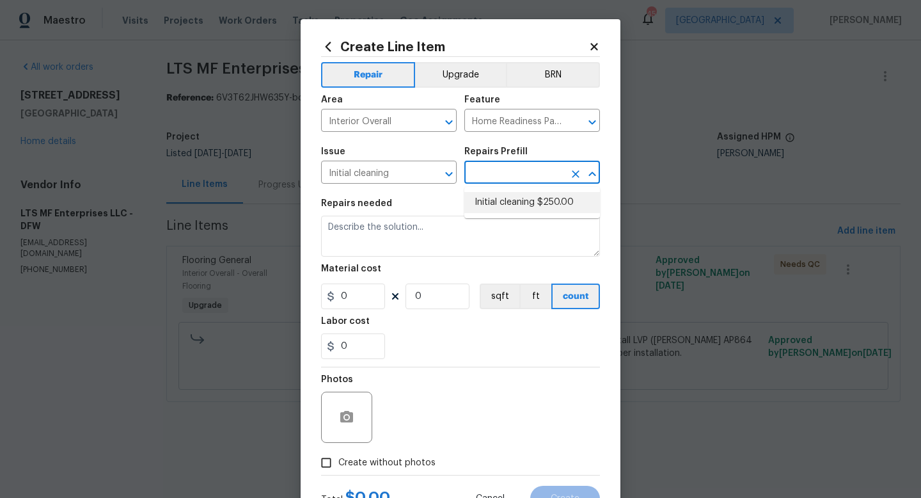
type input "250"
type input "1"
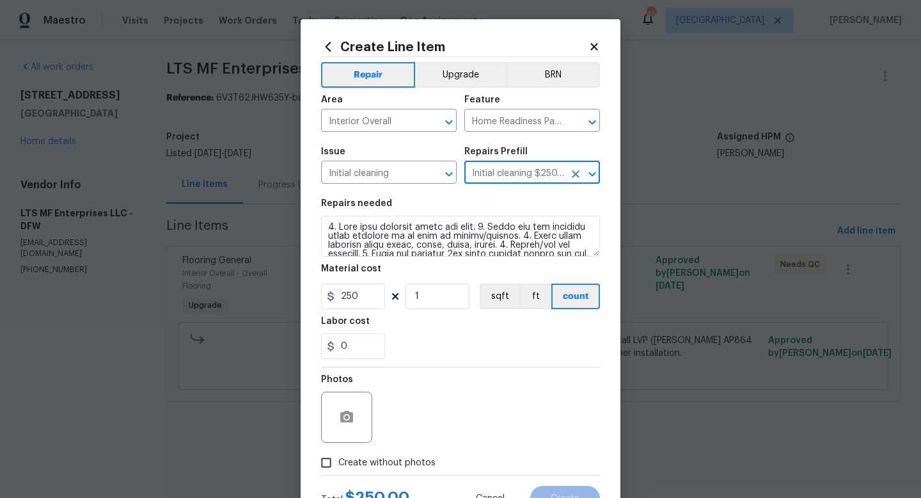
scroll to position [54, 0]
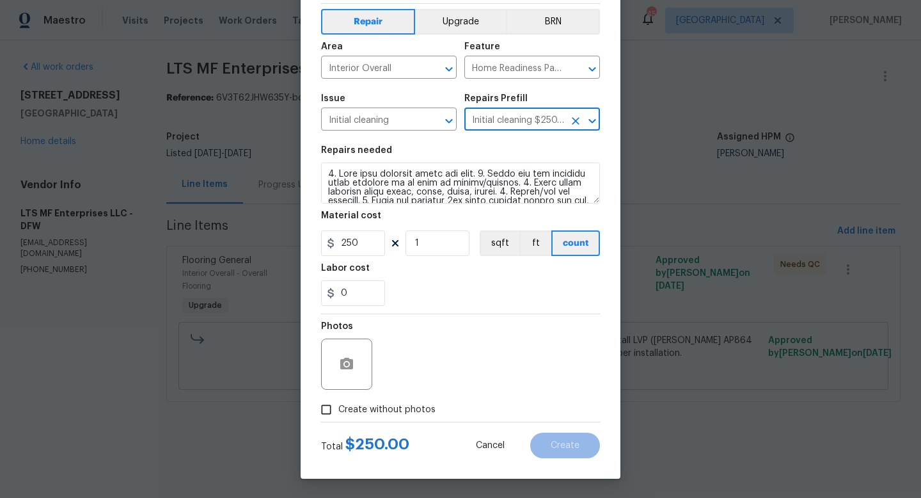
click at [368, 409] on span "Create without photos" at bounding box center [386, 409] width 97 height 13
click at [338, 409] on input "Create without photos" at bounding box center [326, 409] width 24 height 24
checkbox input "true"
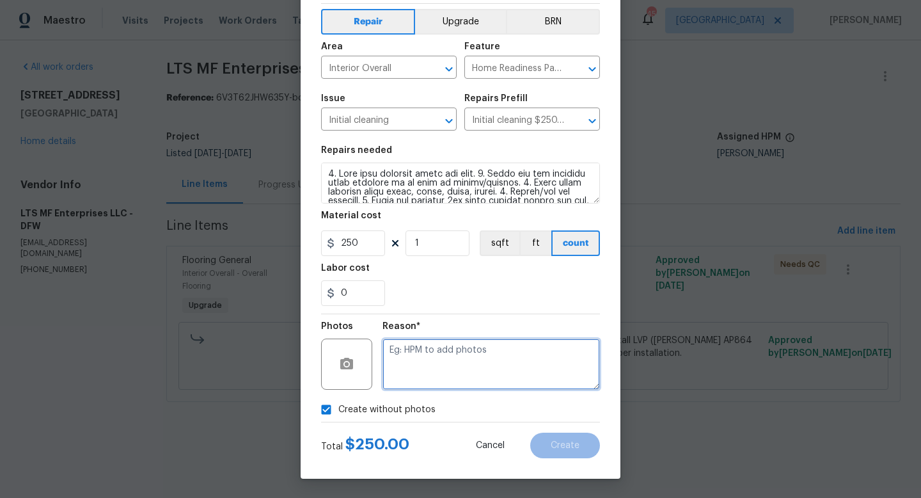
click at [420, 360] on textarea at bounding box center [491, 363] width 217 height 51
type textarea "w"
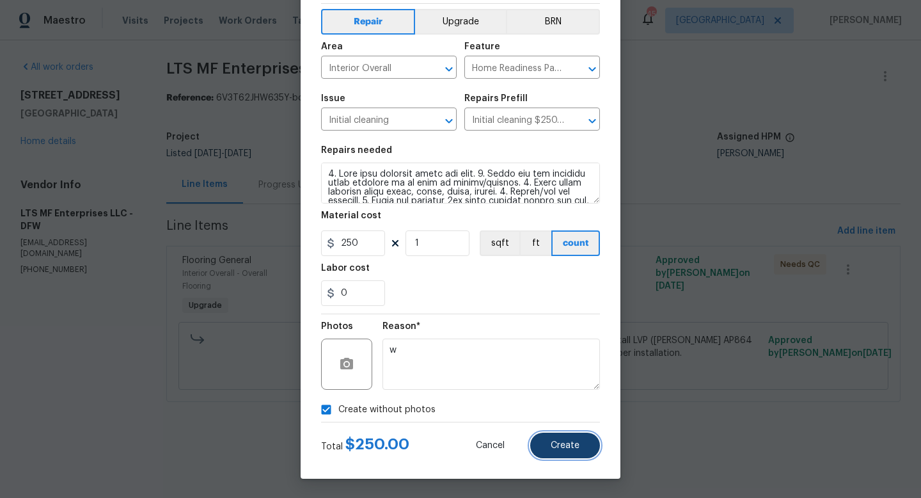
click at [561, 450] on button "Create" at bounding box center [565, 445] width 70 height 26
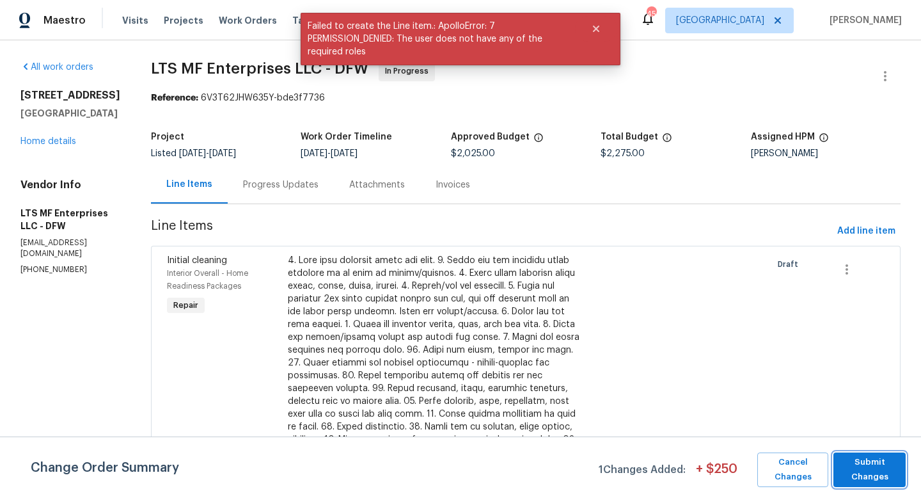
click at [861, 482] on span "Submit Changes" at bounding box center [869, 469] width 59 height 29
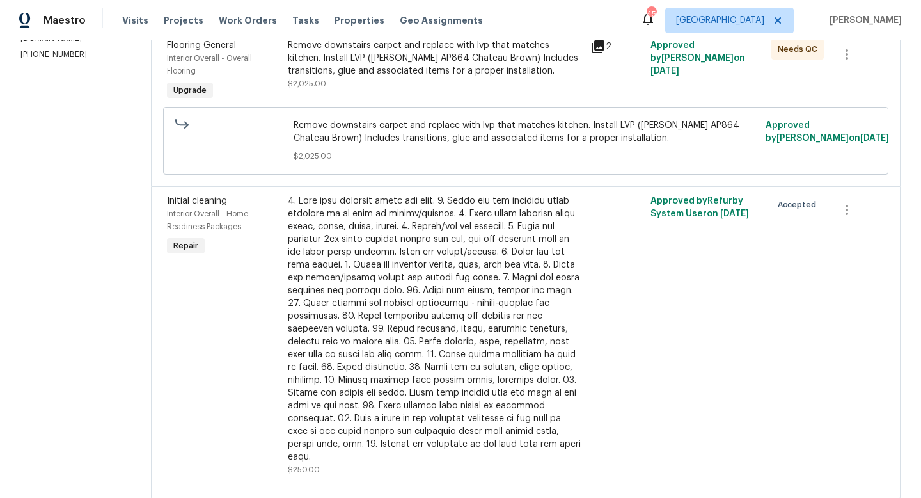
scroll to position [0, 0]
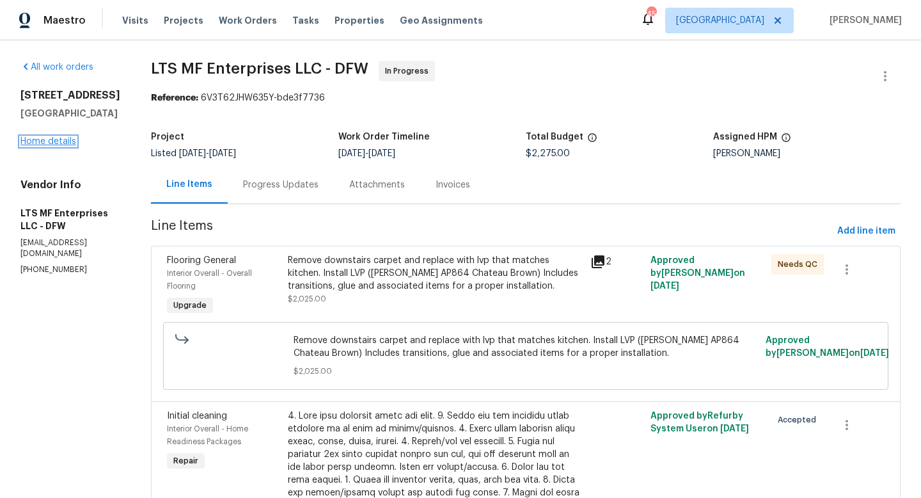
click at [37, 146] on link "Home details" at bounding box center [48, 141] width 56 height 9
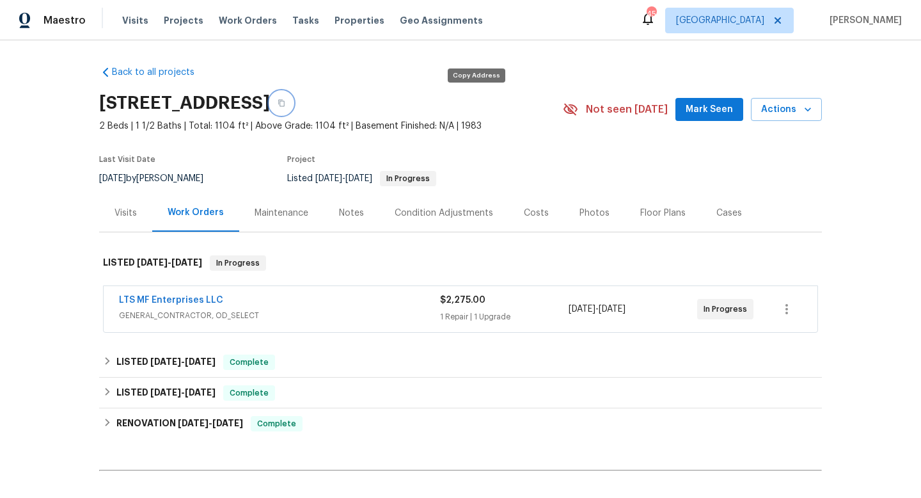
click at [285, 102] on icon "button" at bounding box center [281, 103] width 6 height 7
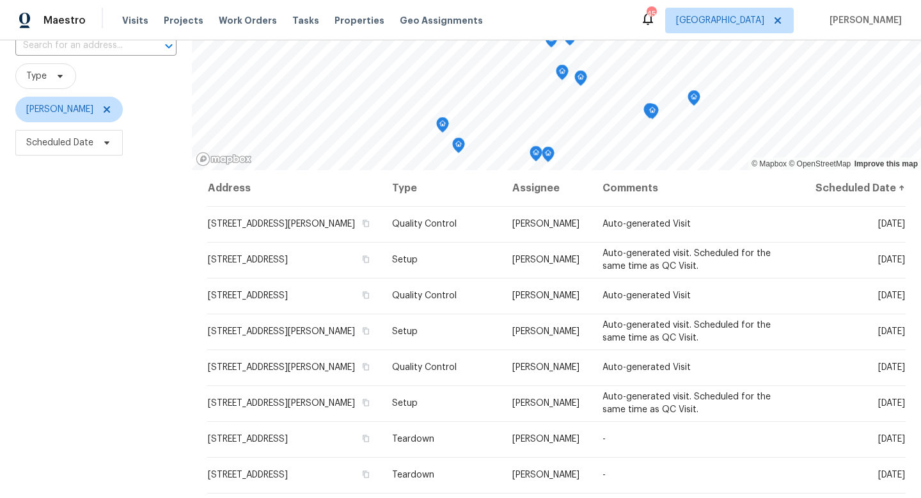
scroll to position [102, 0]
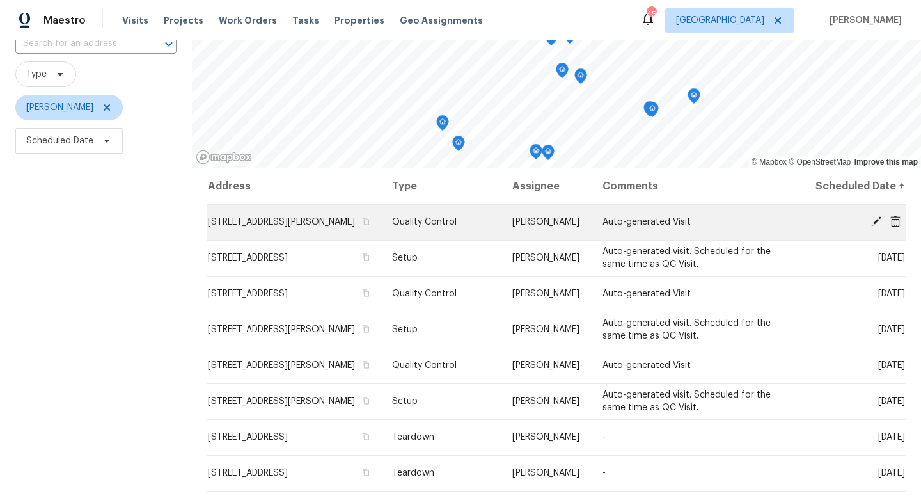
click at [877, 219] on icon at bounding box center [876, 221] width 10 height 10
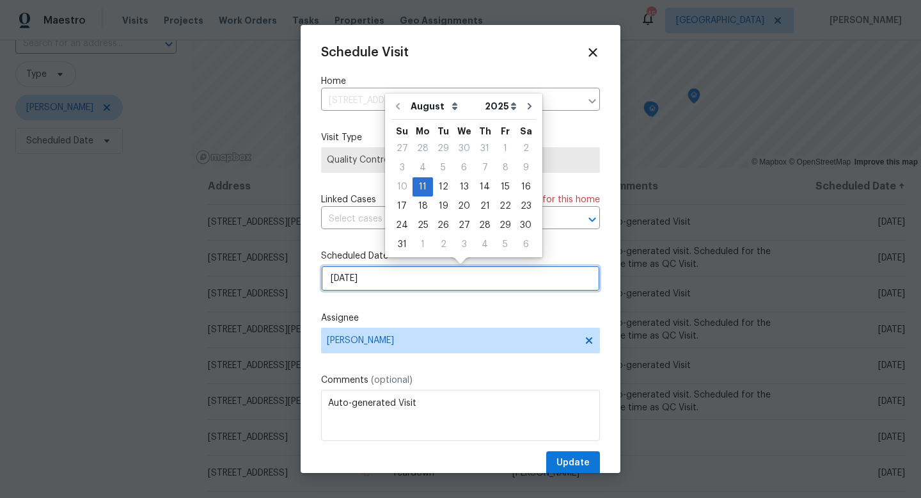
click at [411, 282] on input "[DATE]" at bounding box center [460, 278] width 279 height 26
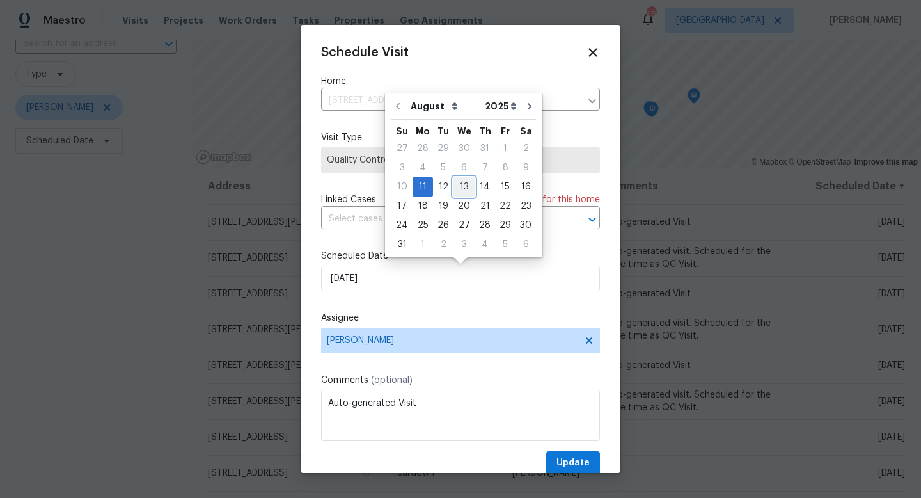
click at [461, 189] on div "13" at bounding box center [464, 187] width 21 height 18
type input "8/13/2025"
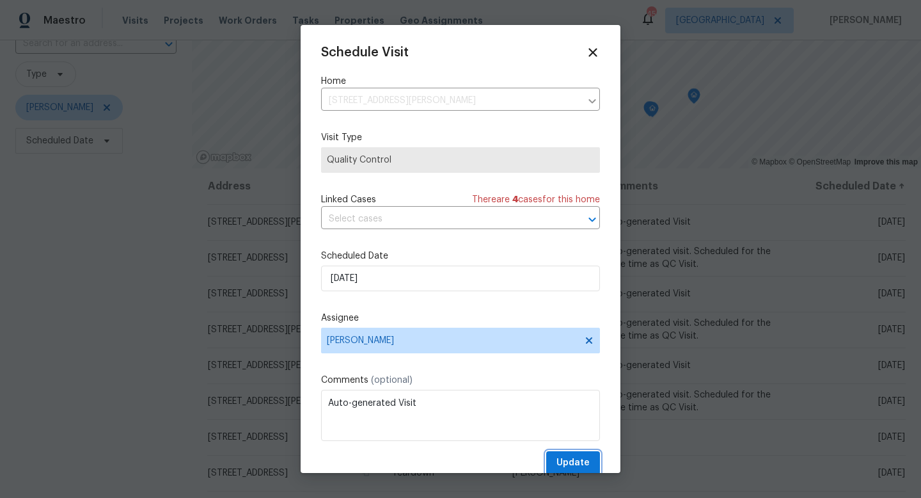
click at [564, 465] on span "Update" at bounding box center [573, 463] width 33 height 16
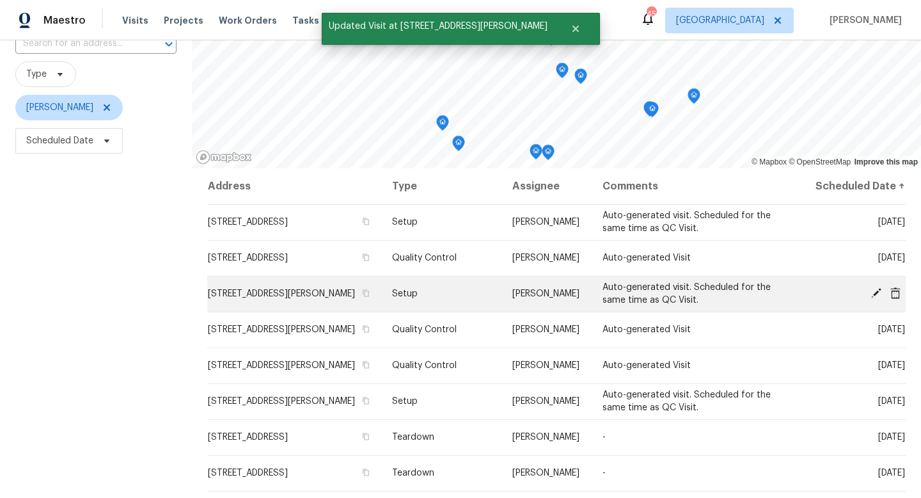
click at [877, 292] on icon at bounding box center [876, 293] width 10 height 10
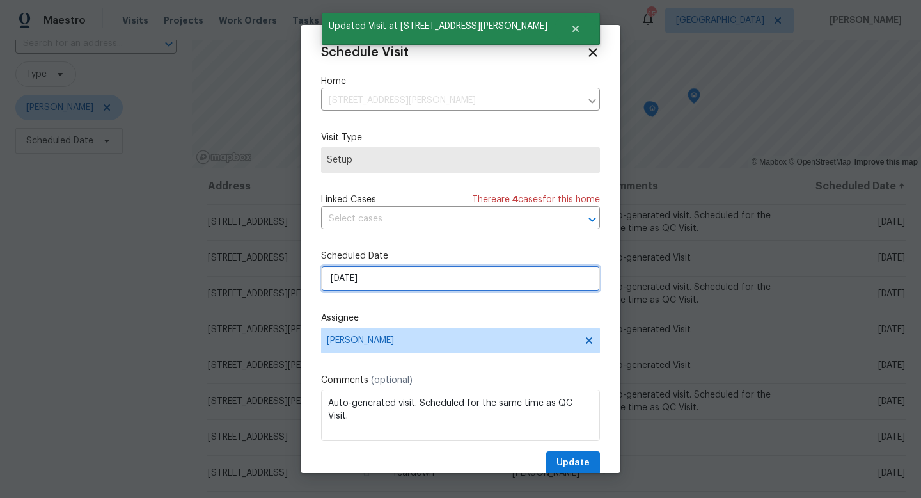
click at [420, 286] on input "8/11/2025" at bounding box center [460, 278] width 279 height 26
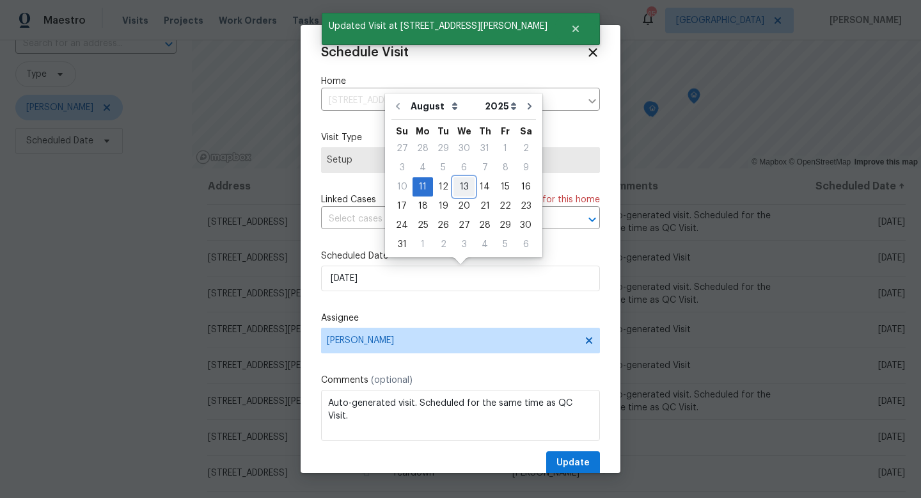
click at [461, 191] on div "13" at bounding box center [464, 187] width 21 height 18
type input "[DATE]"
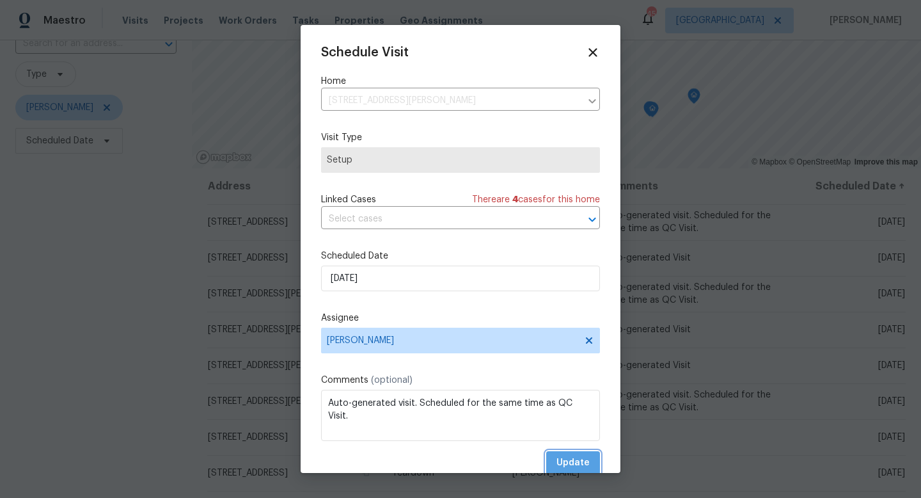
click at [555, 459] on button "Update" at bounding box center [573, 463] width 54 height 24
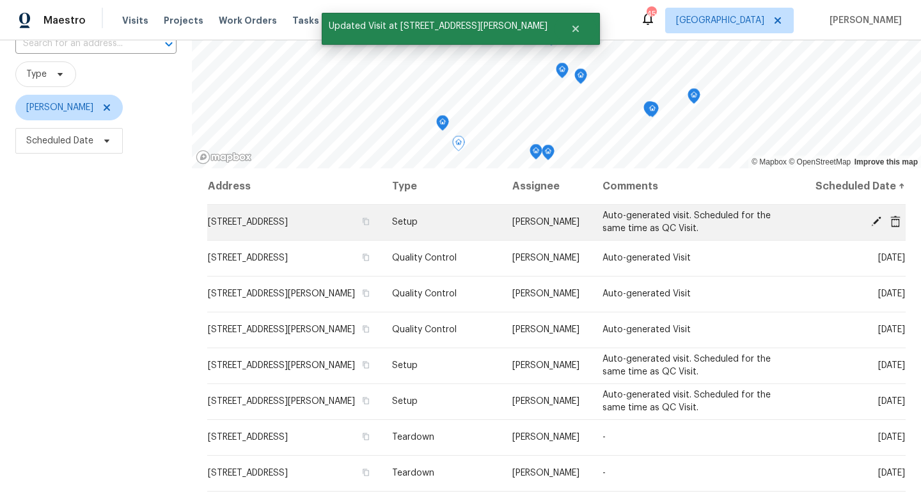
click at [877, 219] on icon at bounding box center [876, 221] width 10 height 10
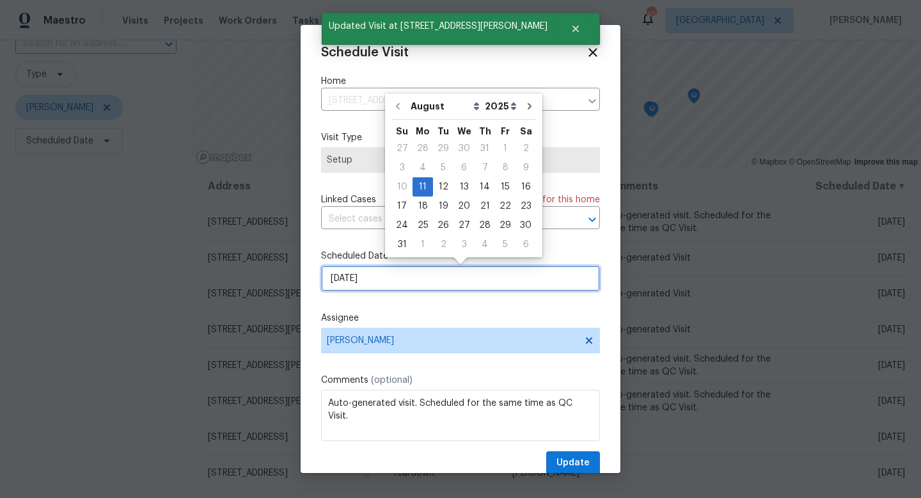
click at [413, 280] on input "8/11/2025" at bounding box center [460, 278] width 279 height 26
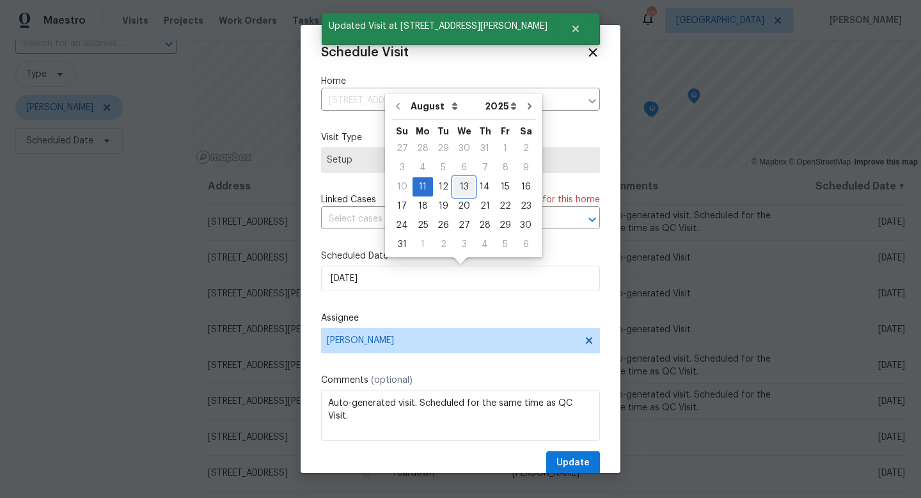
click at [462, 189] on div "13" at bounding box center [464, 187] width 21 height 18
type input "8/13/2025"
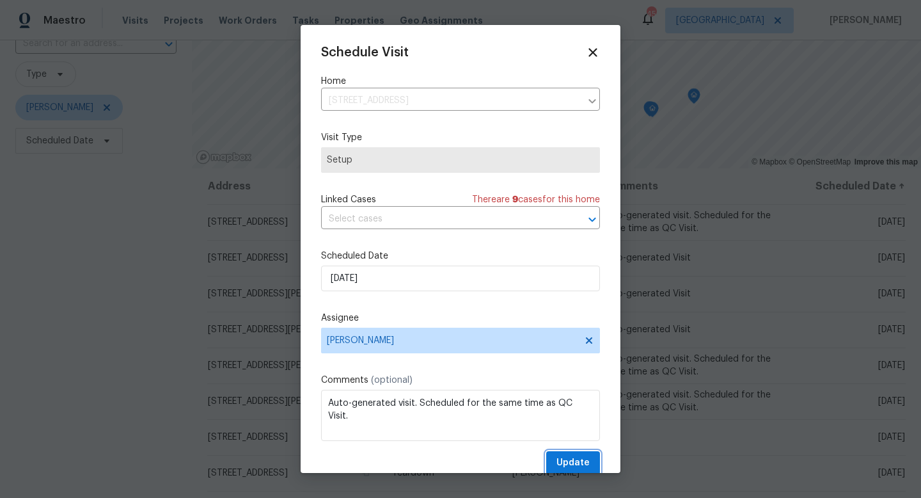
click at [565, 461] on span "Update" at bounding box center [573, 463] width 33 height 16
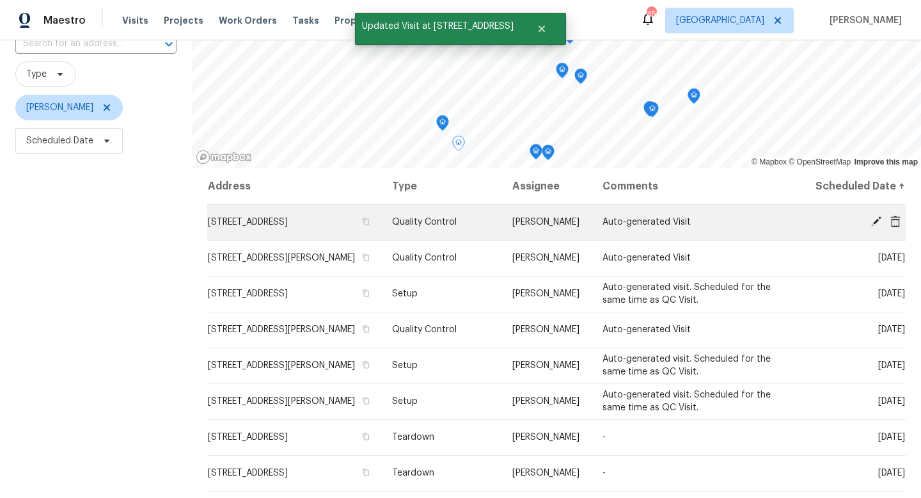
click at [878, 221] on icon at bounding box center [876, 221] width 10 height 10
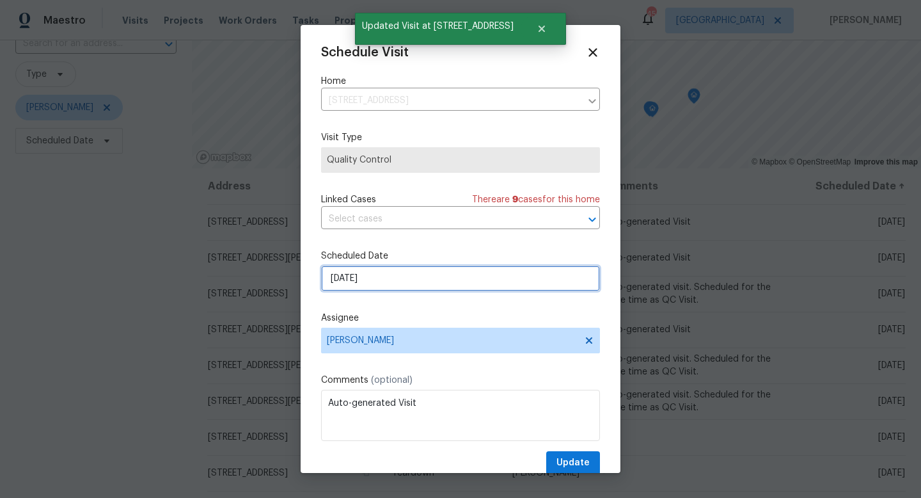
click at [429, 281] on input "8/11/2025" at bounding box center [460, 278] width 279 height 26
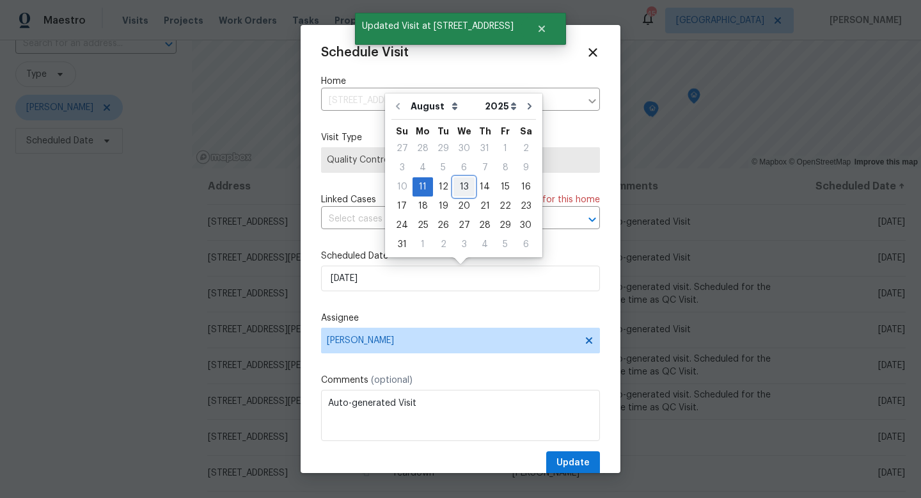
click at [458, 189] on div "13" at bounding box center [464, 187] width 21 height 18
type input "8/13/2025"
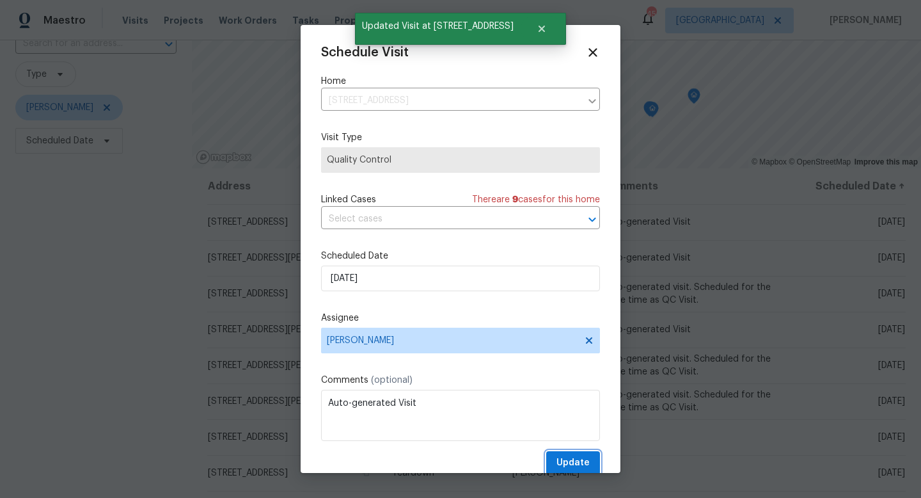
click at [573, 460] on span "Update" at bounding box center [573, 463] width 33 height 16
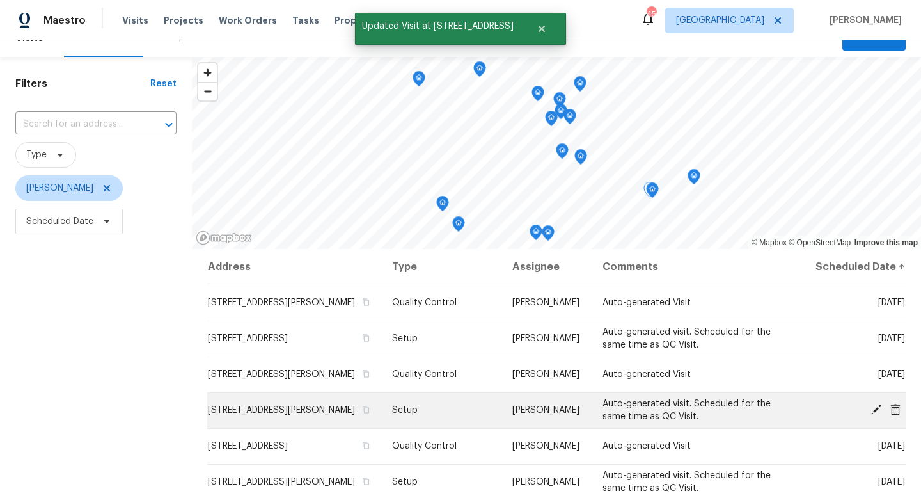
scroll to position [0, 0]
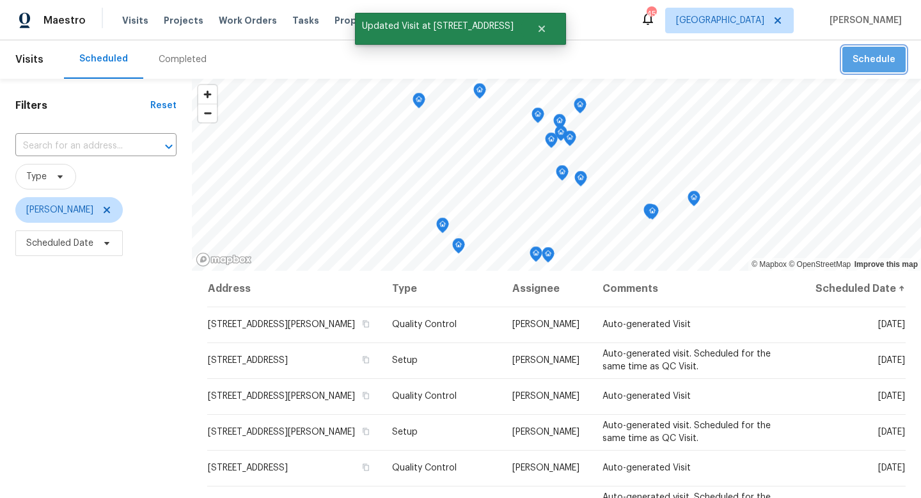
click at [881, 58] on span "Schedule" at bounding box center [874, 60] width 43 height 16
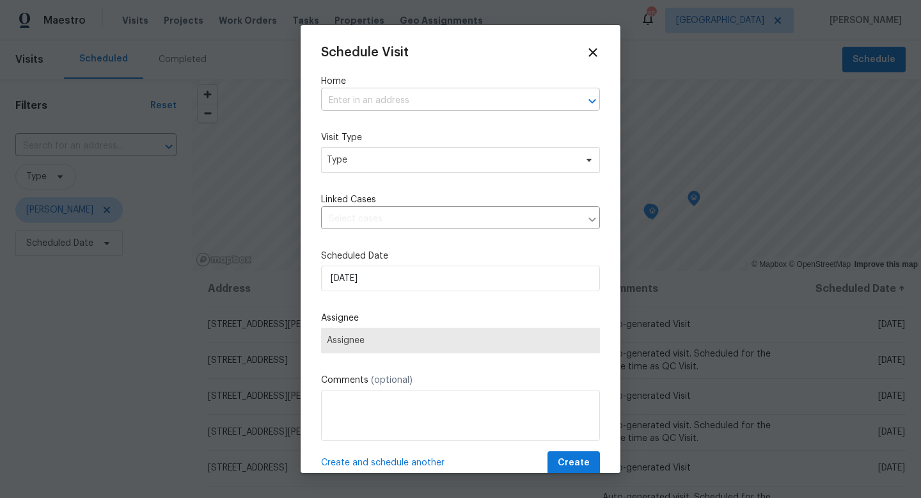
click at [448, 96] on input "text" at bounding box center [442, 101] width 243 height 20
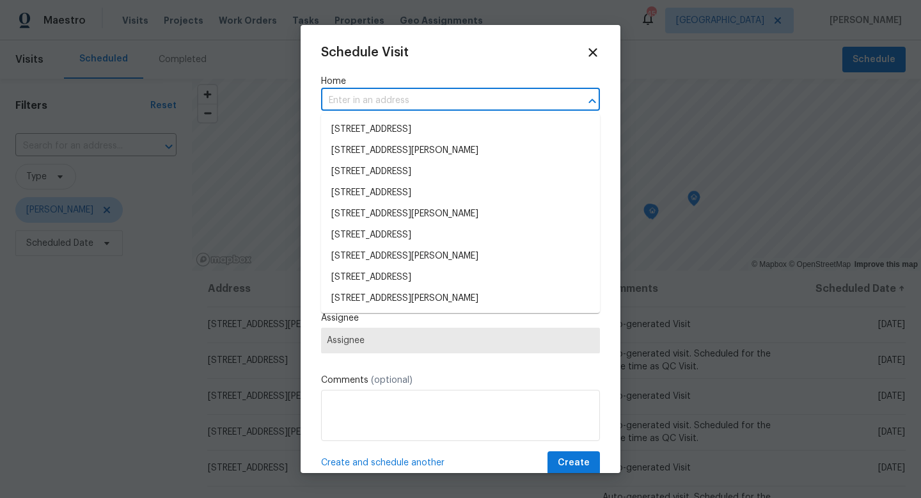
paste input "7306 Kingswood Cir, Fort Worth, TX 76133"
type input "7306 Kingswood Cir, Fort Worth, TX 76133"
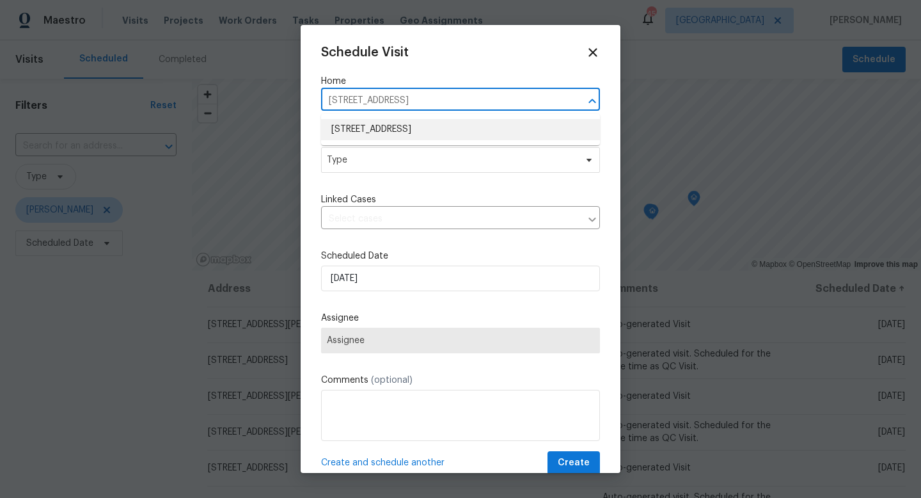
click at [439, 131] on li "7306 Kingswood Cir, Fort Worth, TX 76133" at bounding box center [460, 129] width 279 height 21
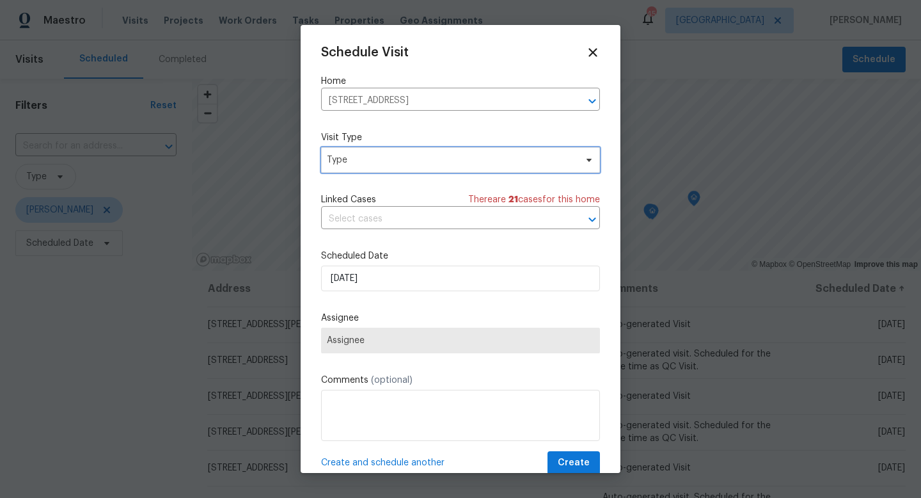
click at [427, 154] on span "Type" at bounding box center [451, 160] width 249 height 13
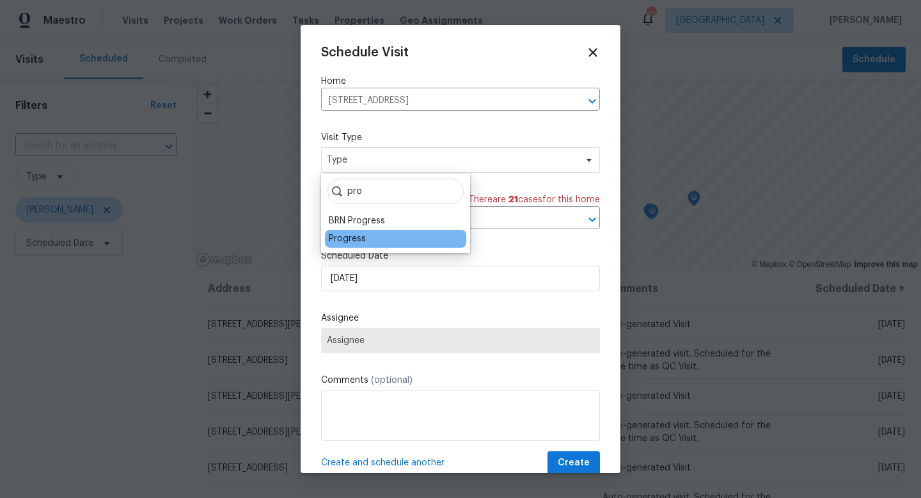
type input "pro"
click at [363, 235] on div "Progress" at bounding box center [347, 238] width 37 height 13
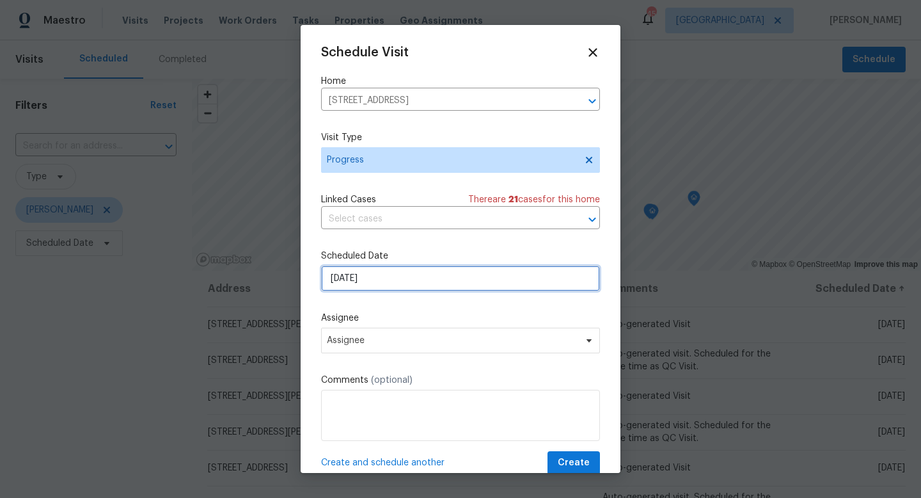
click at [364, 277] on input "8/11/2025" at bounding box center [460, 278] width 279 height 26
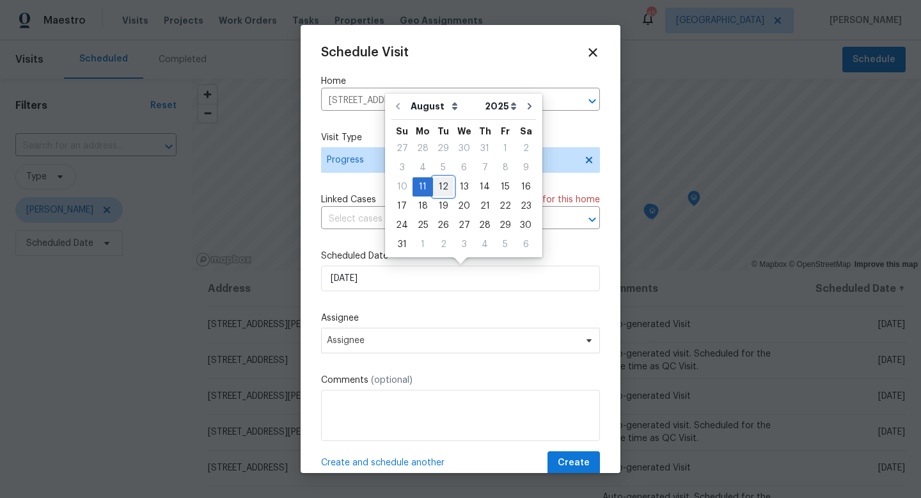
click at [438, 185] on div "12" at bounding box center [443, 187] width 20 height 18
type input "8/12/2025"
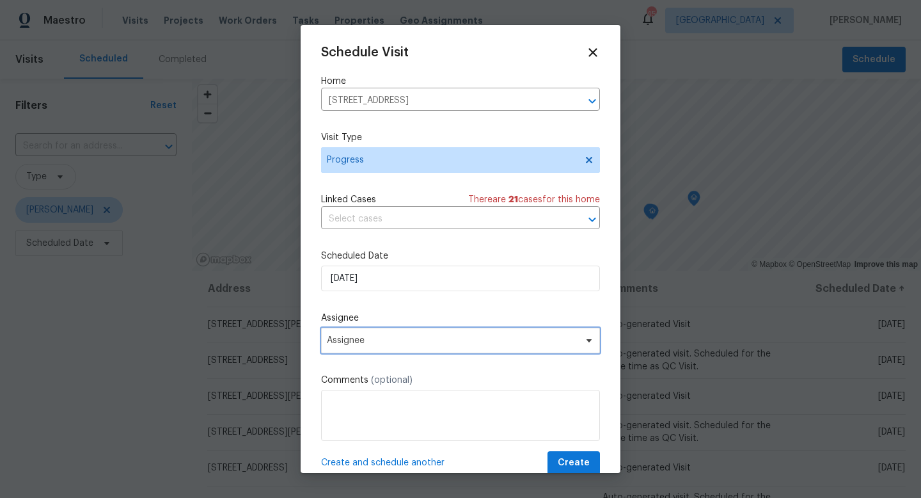
click at [395, 342] on span "Assignee" at bounding box center [452, 340] width 251 height 10
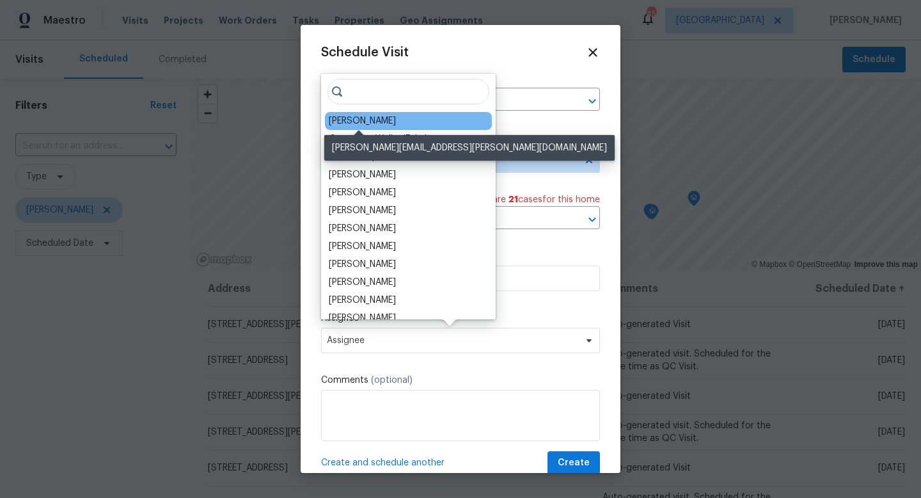
click at [361, 120] on div "[PERSON_NAME]" at bounding box center [362, 121] width 67 height 13
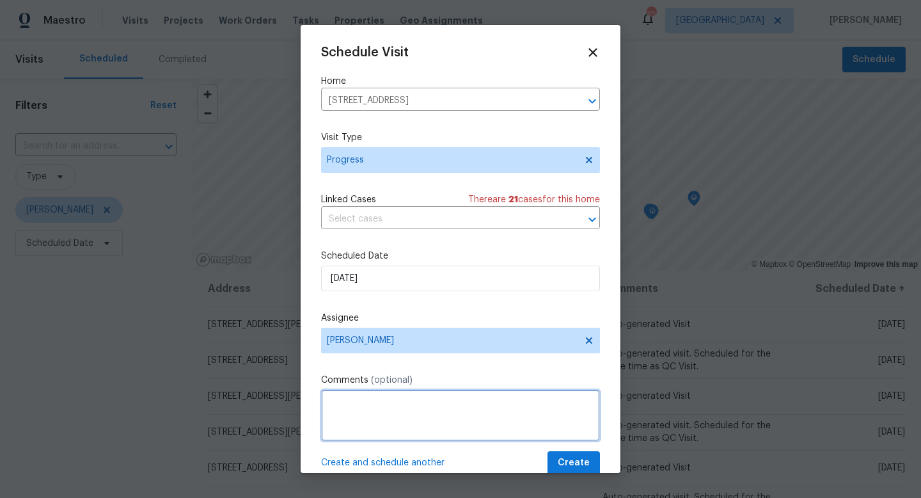
click at [364, 411] on textarea at bounding box center [460, 415] width 279 height 51
type textarea "Take new photos"
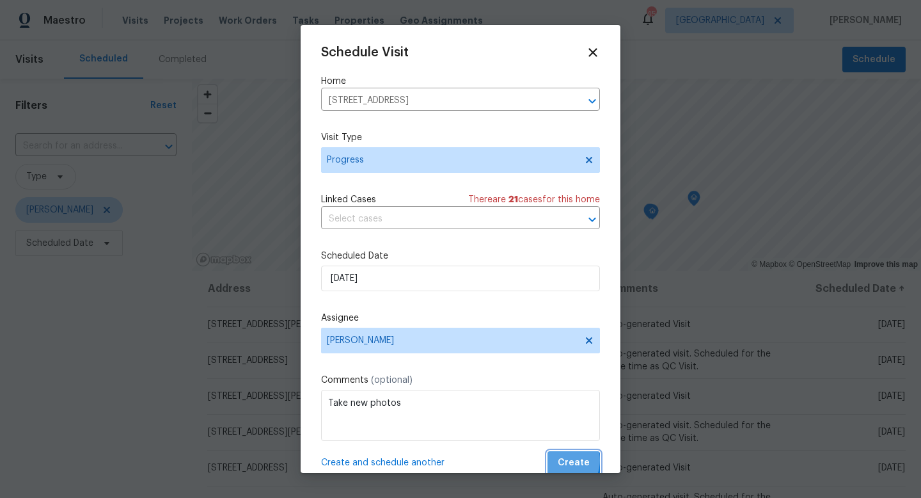
click at [561, 461] on span "Create" at bounding box center [574, 463] width 32 height 16
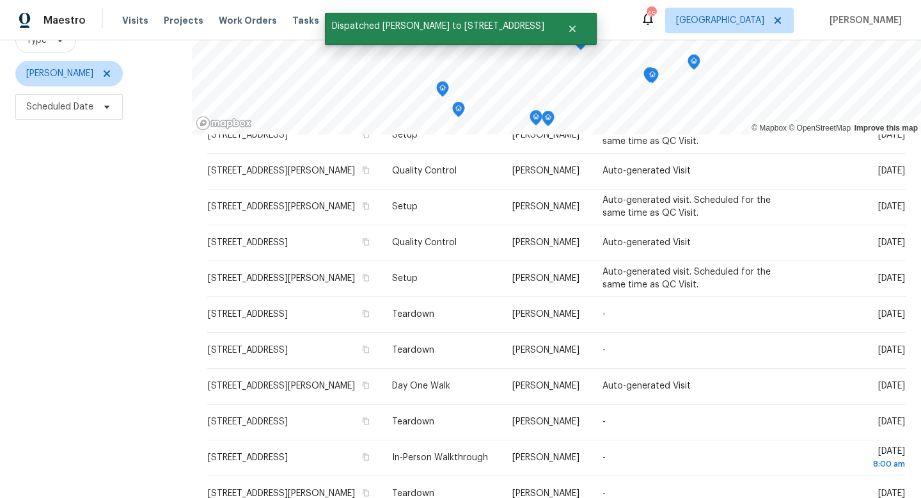
scroll to position [171, 0]
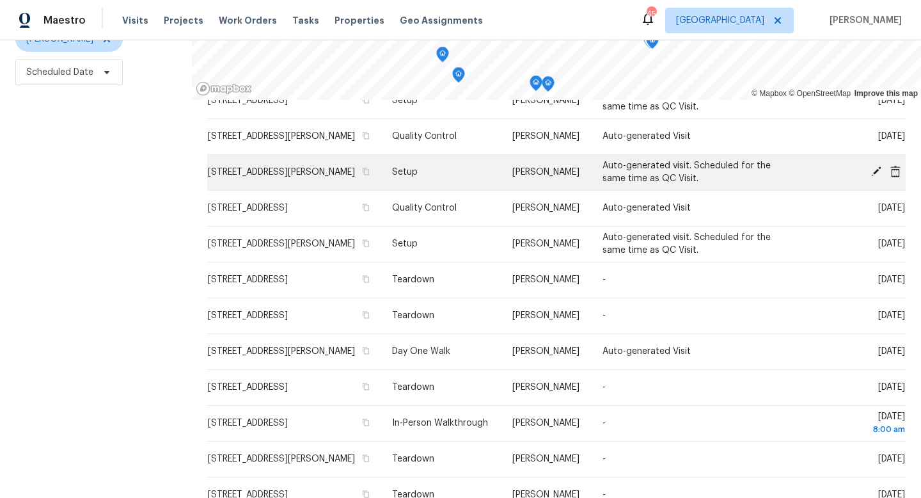
click at [876, 177] on icon at bounding box center [876, 171] width 10 height 10
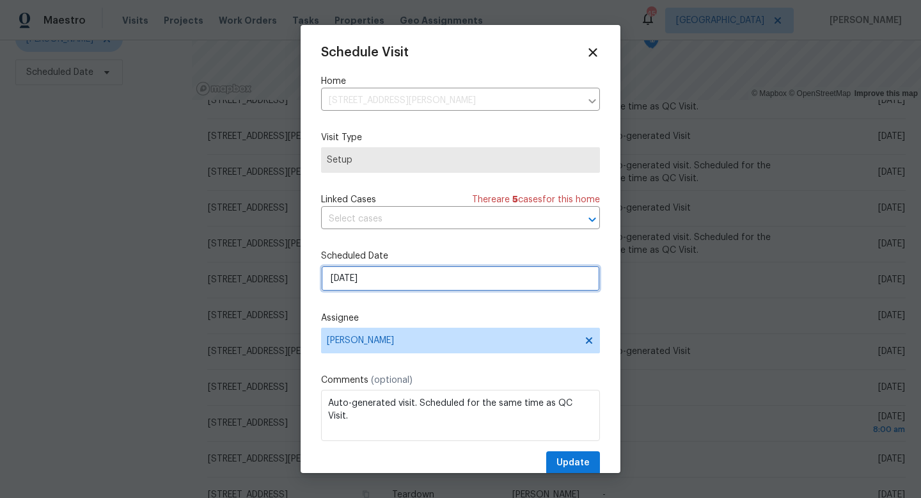
click at [400, 274] on input "8/13/2025" at bounding box center [460, 278] width 279 height 26
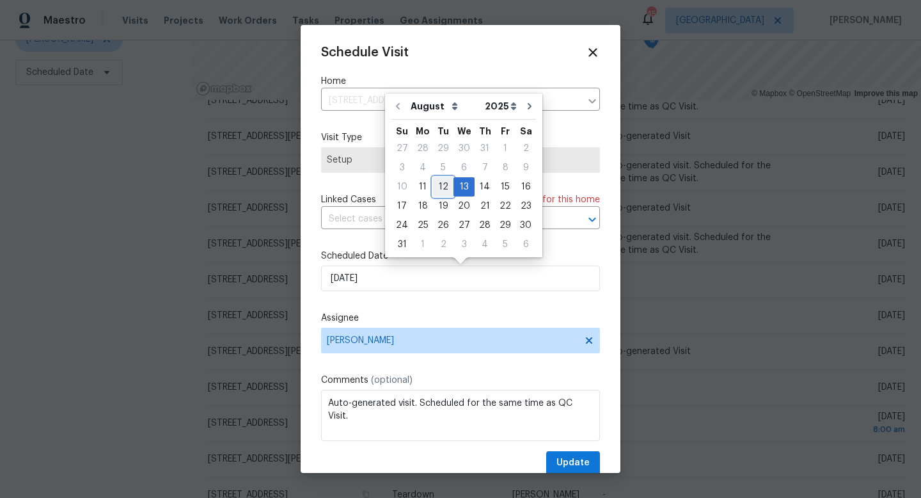
click at [439, 184] on div "12" at bounding box center [443, 187] width 20 height 18
type input "8/12/2025"
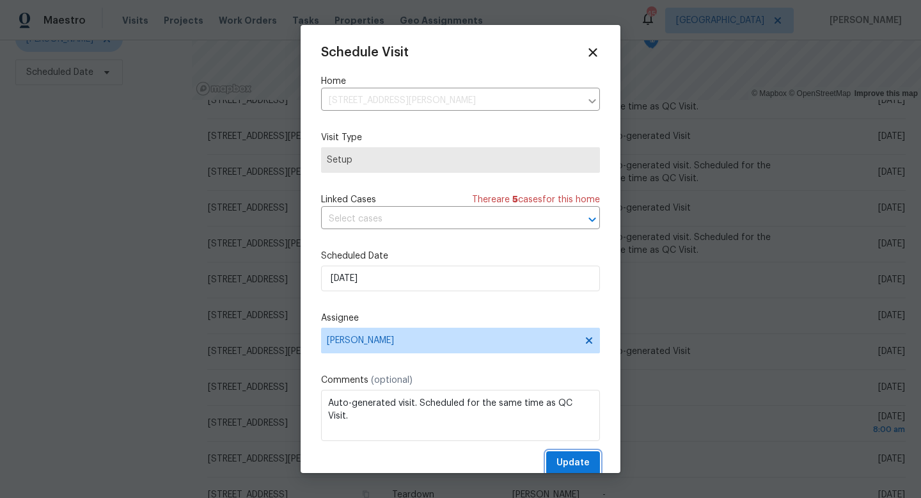
click at [564, 462] on span "Update" at bounding box center [573, 463] width 33 height 16
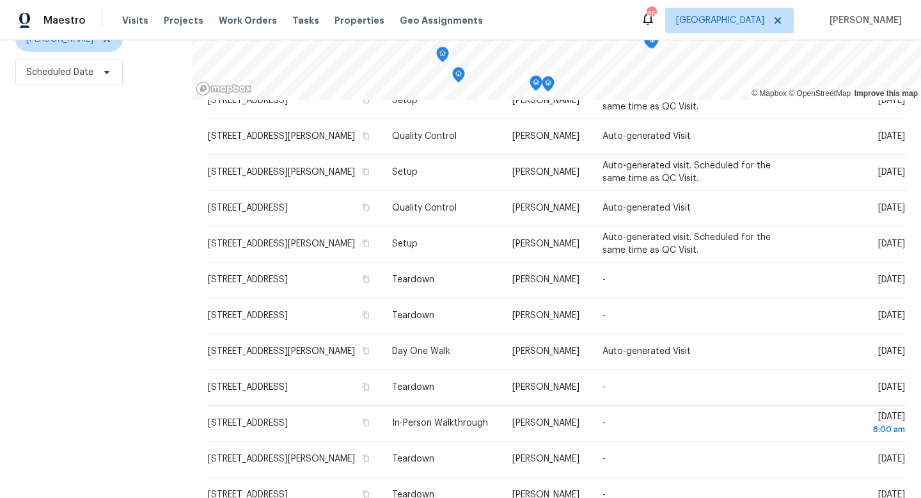
scroll to position [0, 0]
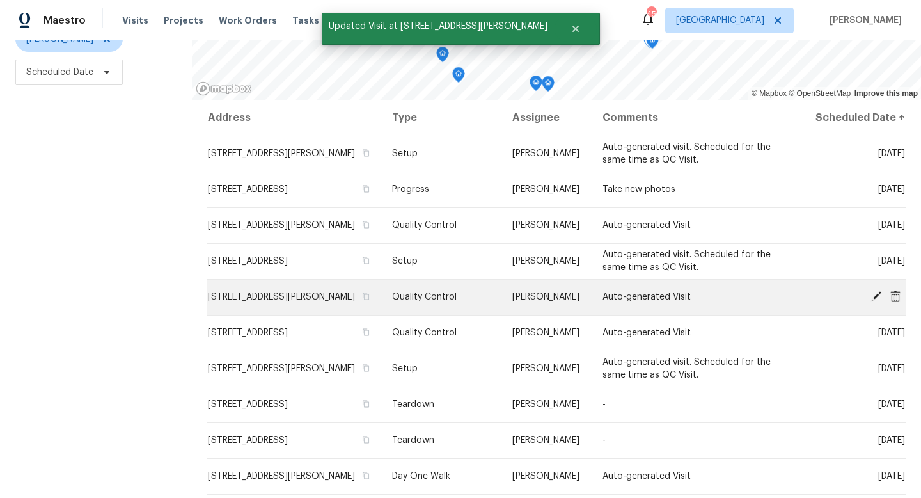
click at [876, 301] on icon at bounding box center [876, 296] width 10 height 10
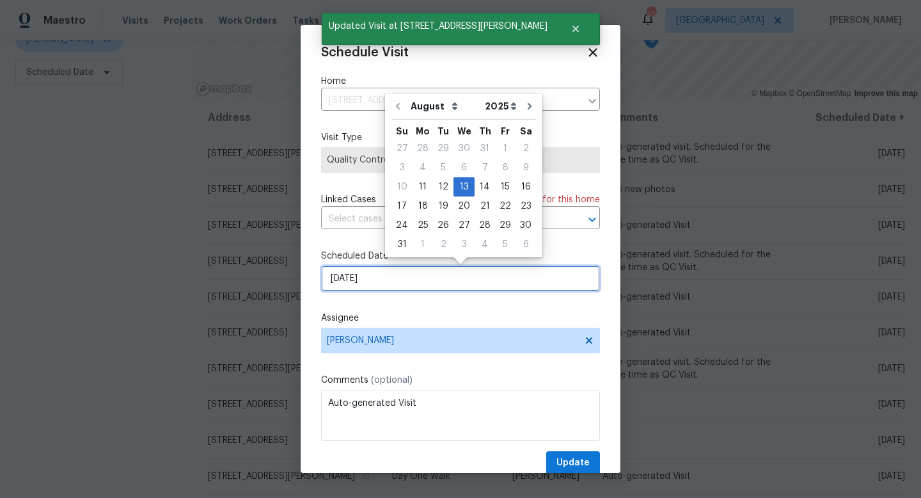
click at [424, 279] on input "8/13/2025" at bounding box center [460, 278] width 279 height 26
click at [443, 186] on div "12" at bounding box center [443, 187] width 20 height 18
type input "8/12/2025"
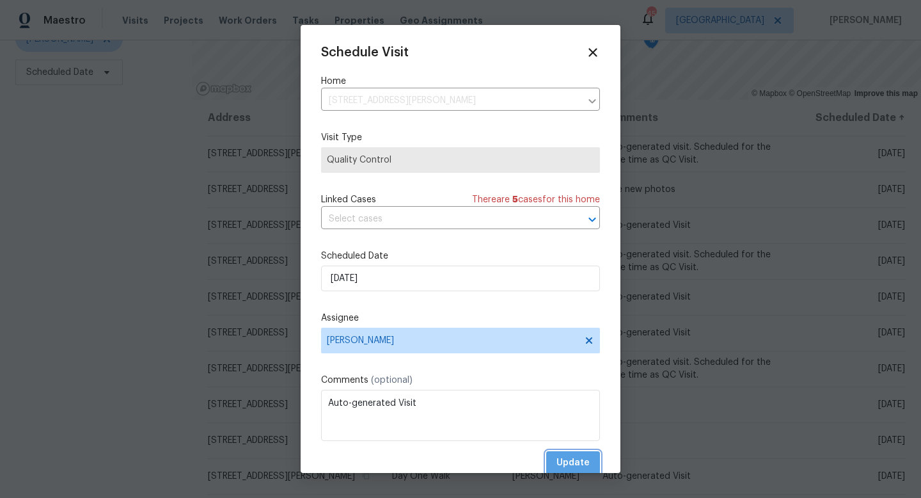
click at [573, 466] on span "Update" at bounding box center [573, 463] width 33 height 16
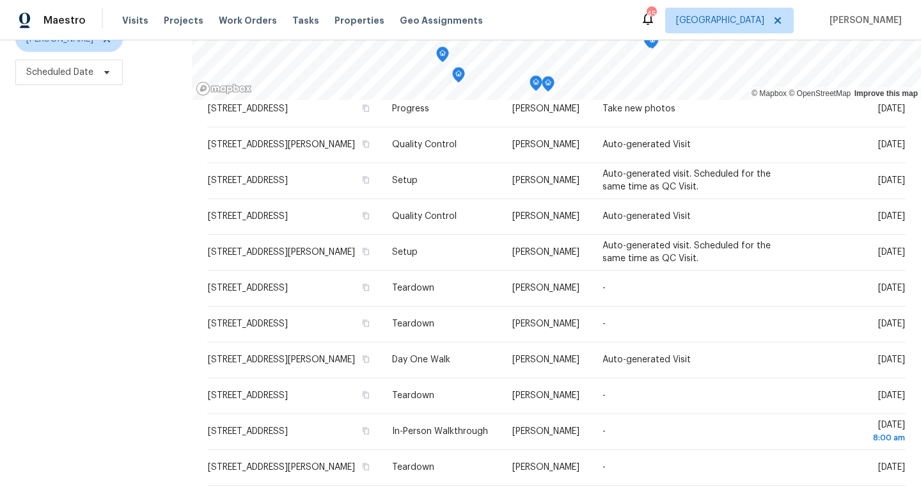
scroll to position [118, 0]
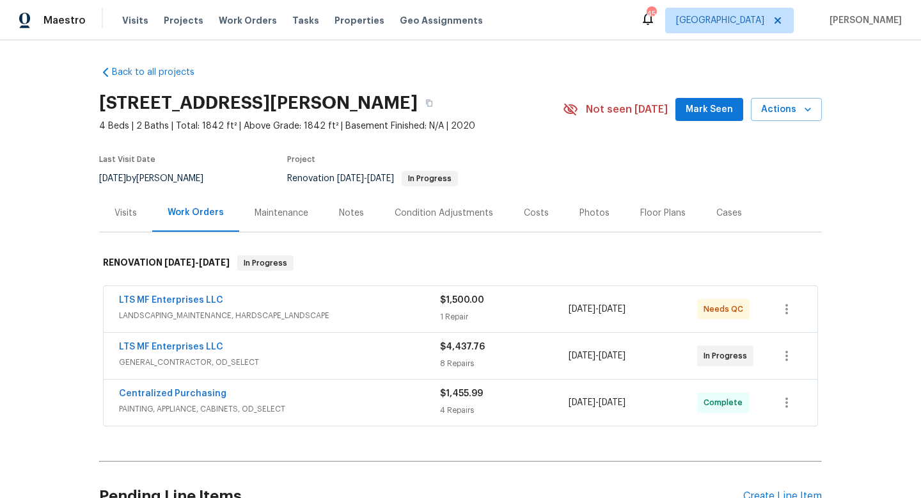
click at [355, 214] on div "Notes" at bounding box center [351, 213] width 25 height 13
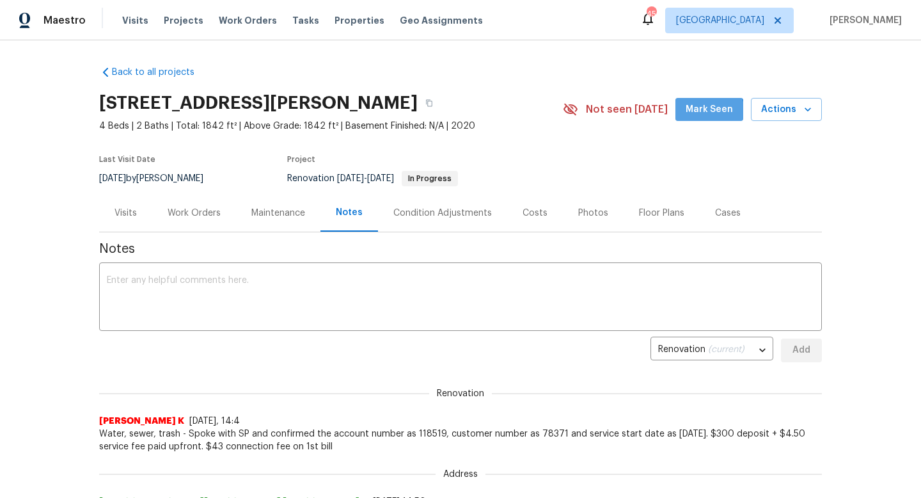
click at [700, 116] on span "Mark Seen" at bounding box center [709, 110] width 47 height 16
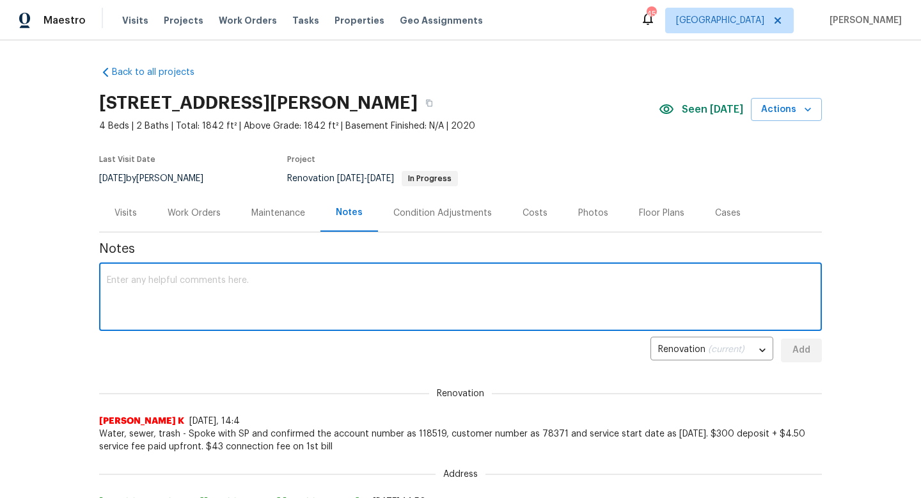
click at [396, 298] on textarea at bounding box center [461, 298] width 708 height 45
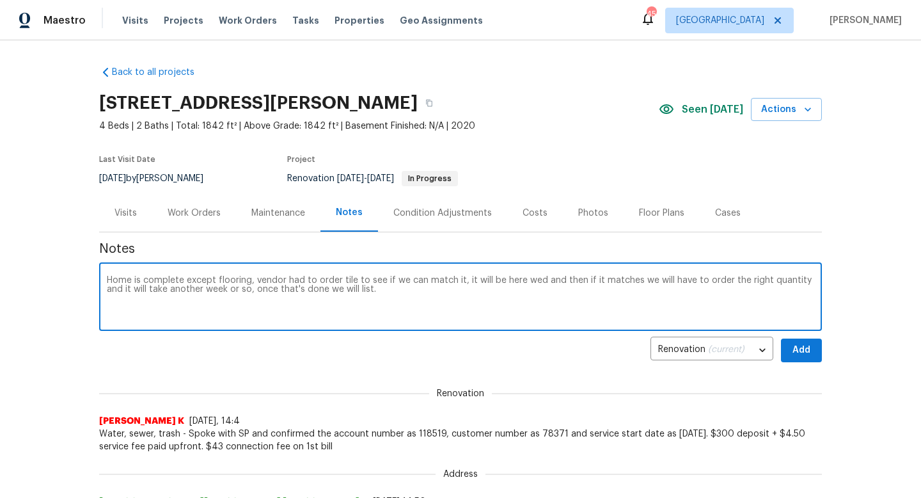
type textarea "Home is complete except flooring, vendor had to order tile to see if we can mat…"
click at [813, 350] on button "Add" at bounding box center [801, 350] width 41 height 24
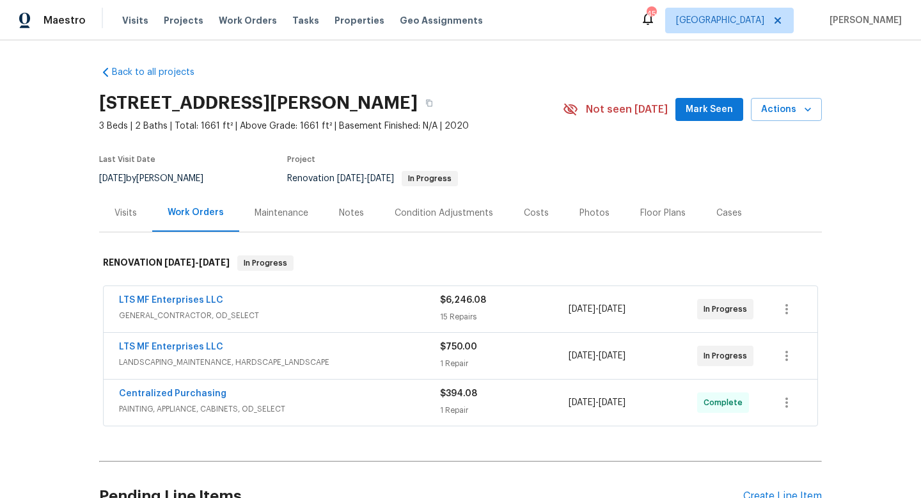
click at [696, 113] on span "Mark Seen" at bounding box center [709, 110] width 47 height 16
click at [344, 218] on div "Notes" at bounding box center [351, 213] width 25 height 13
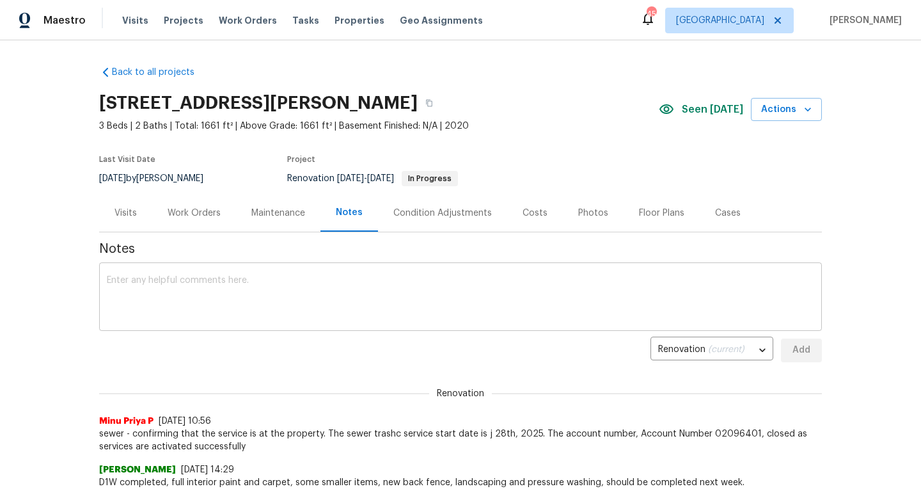
click at [294, 286] on textarea at bounding box center [461, 298] width 708 height 45
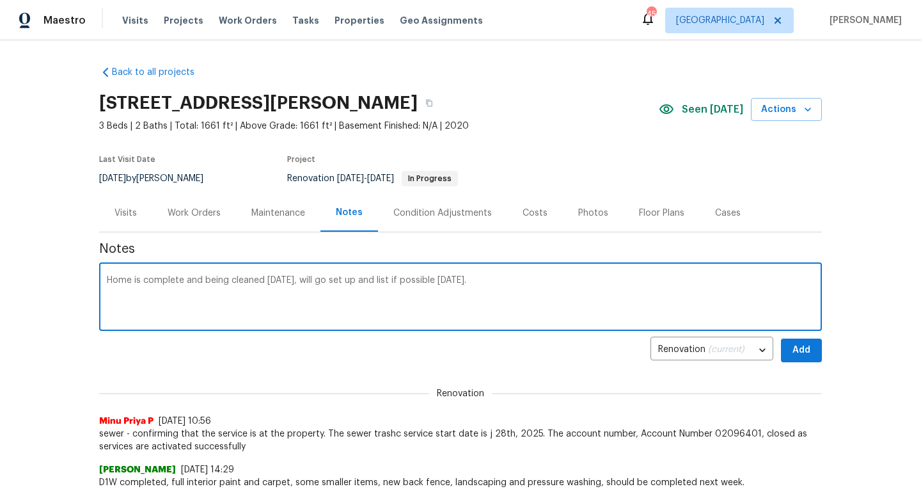
type textarea "Home is complete and being cleaned [DATE], will go set up and list if possible …"
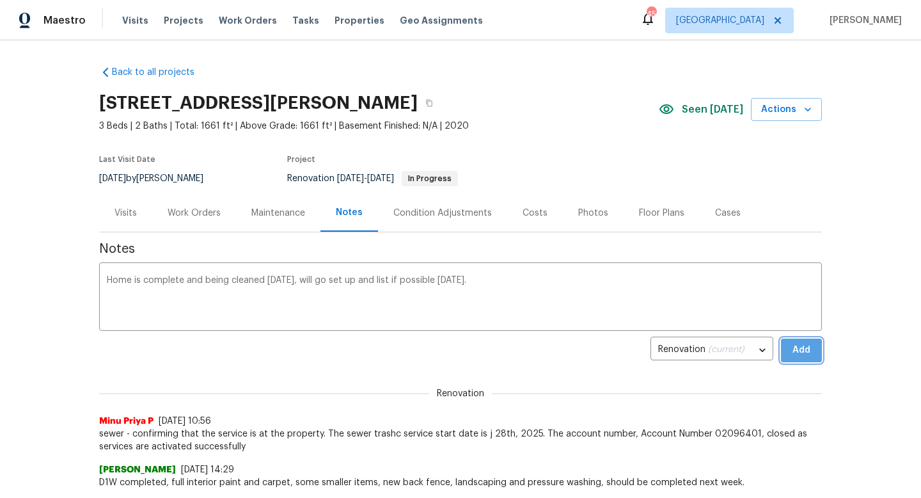
click at [798, 348] on span "Add" at bounding box center [801, 350] width 20 height 16
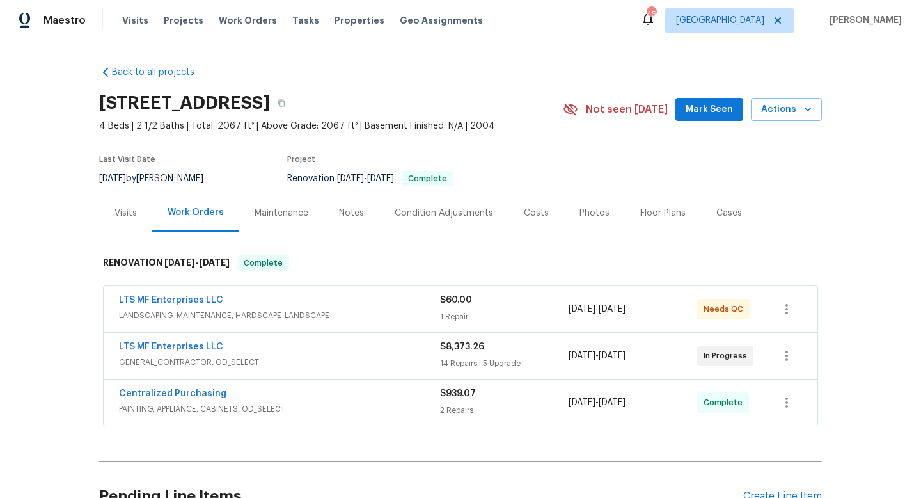
click at [701, 116] on span "Mark Seen" at bounding box center [709, 110] width 47 height 16
click at [352, 217] on div "Notes" at bounding box center [351, 213] width 25 height 13
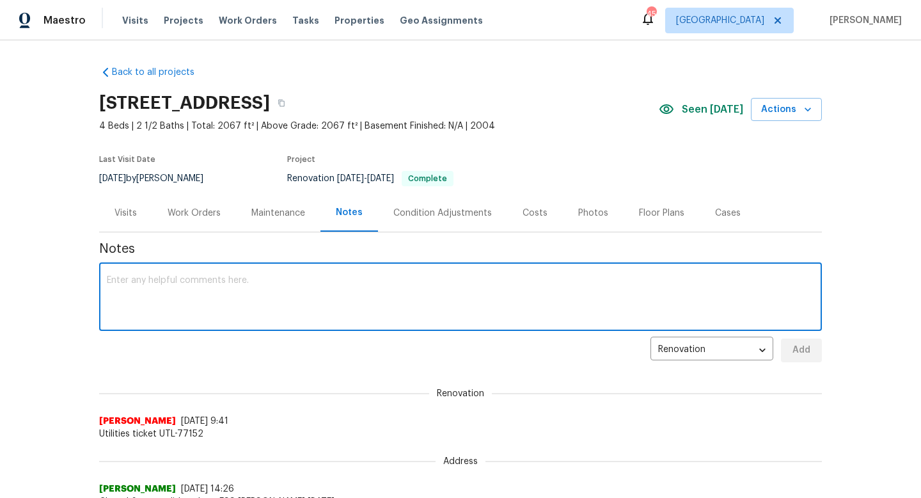
click at [304, 280] on textarea at bounding box center [461, 298] width 708 height 45
type textarea "Shower glass will be in wed, I will go wed and set up and list."
click at [796, 345] on span "Add" at bounding box center [801, 350] width 20 height 16
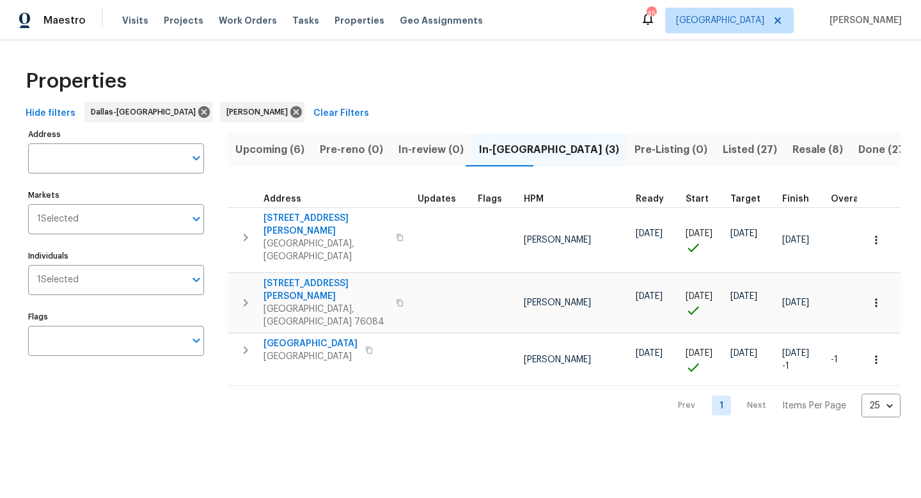
click at [793, 152] on span "Resale (8)" at bounding box center [818, 150] width 51 height 18
